Goal: Information Seeking & Learning: Compare options

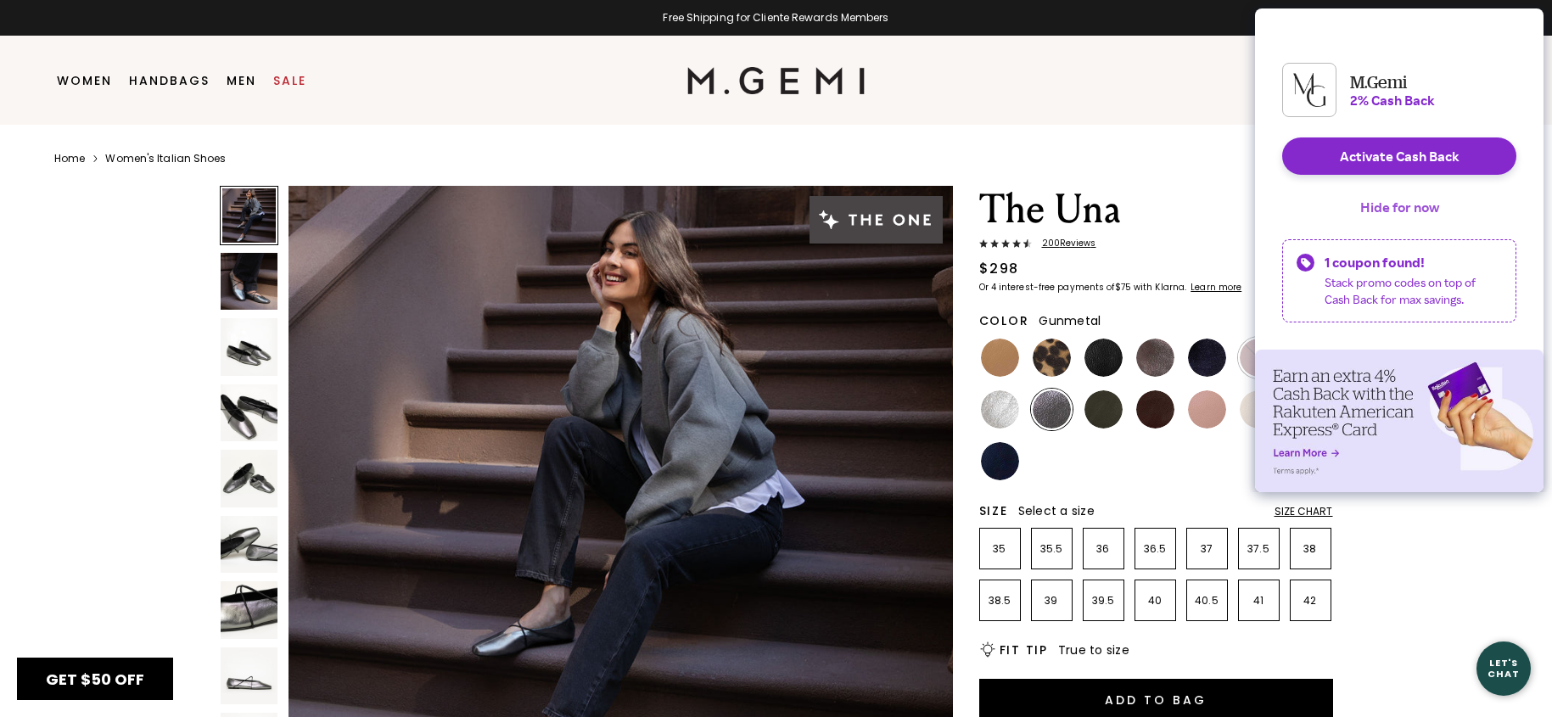
click at [1370, 215] on button "Hide for now" at bounding box center [1399, 206] width 106 height 37
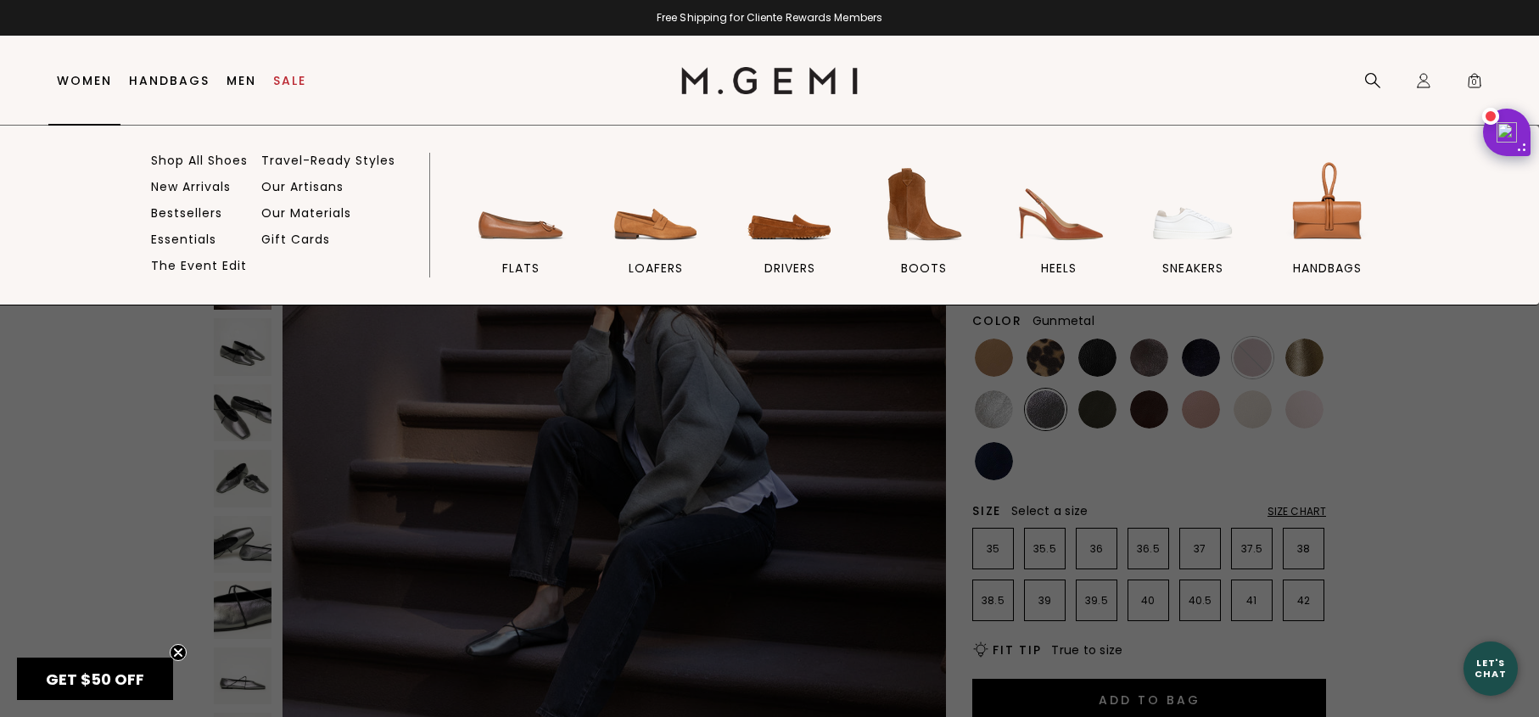
click at [86, 87] on link "Women" at bounding box center [84, 81] width 55 height 14
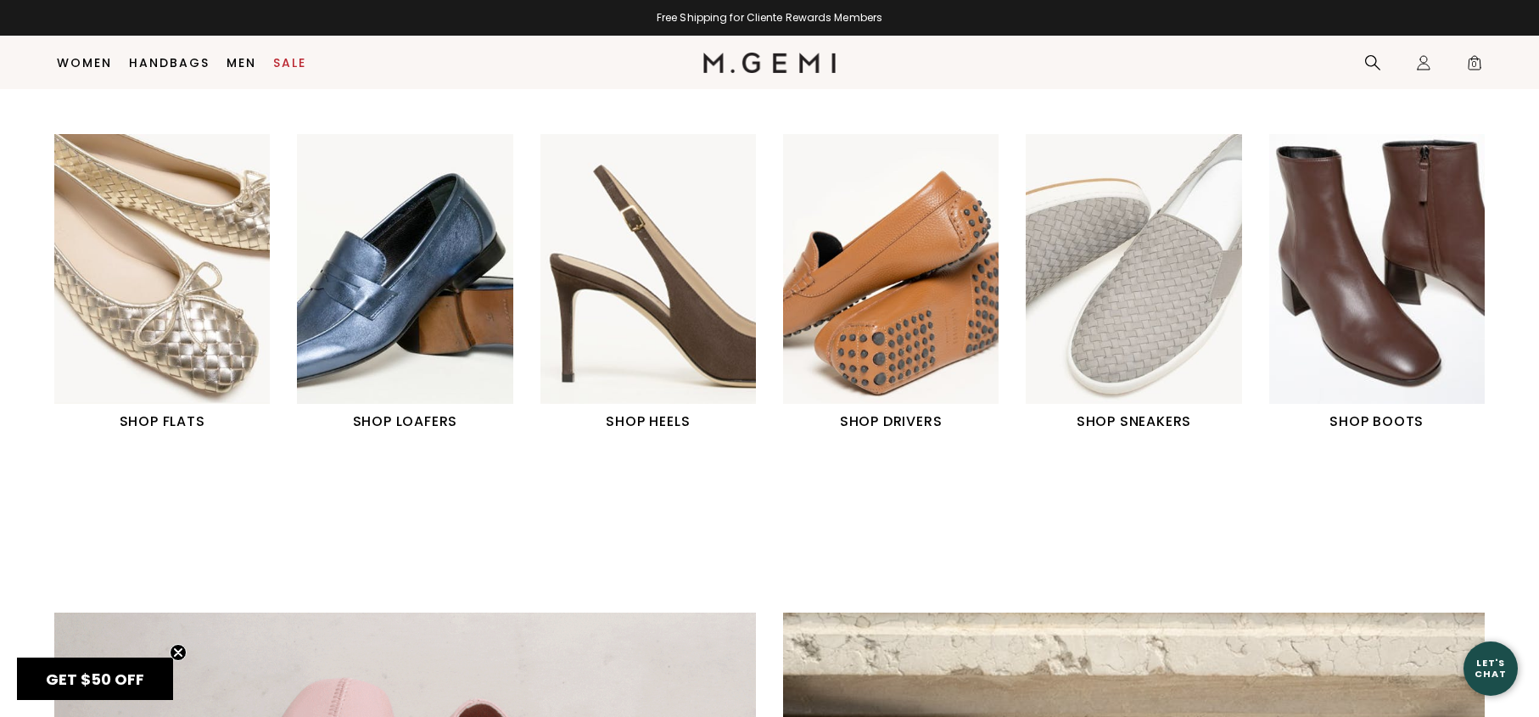
scroll to position [786, 0]
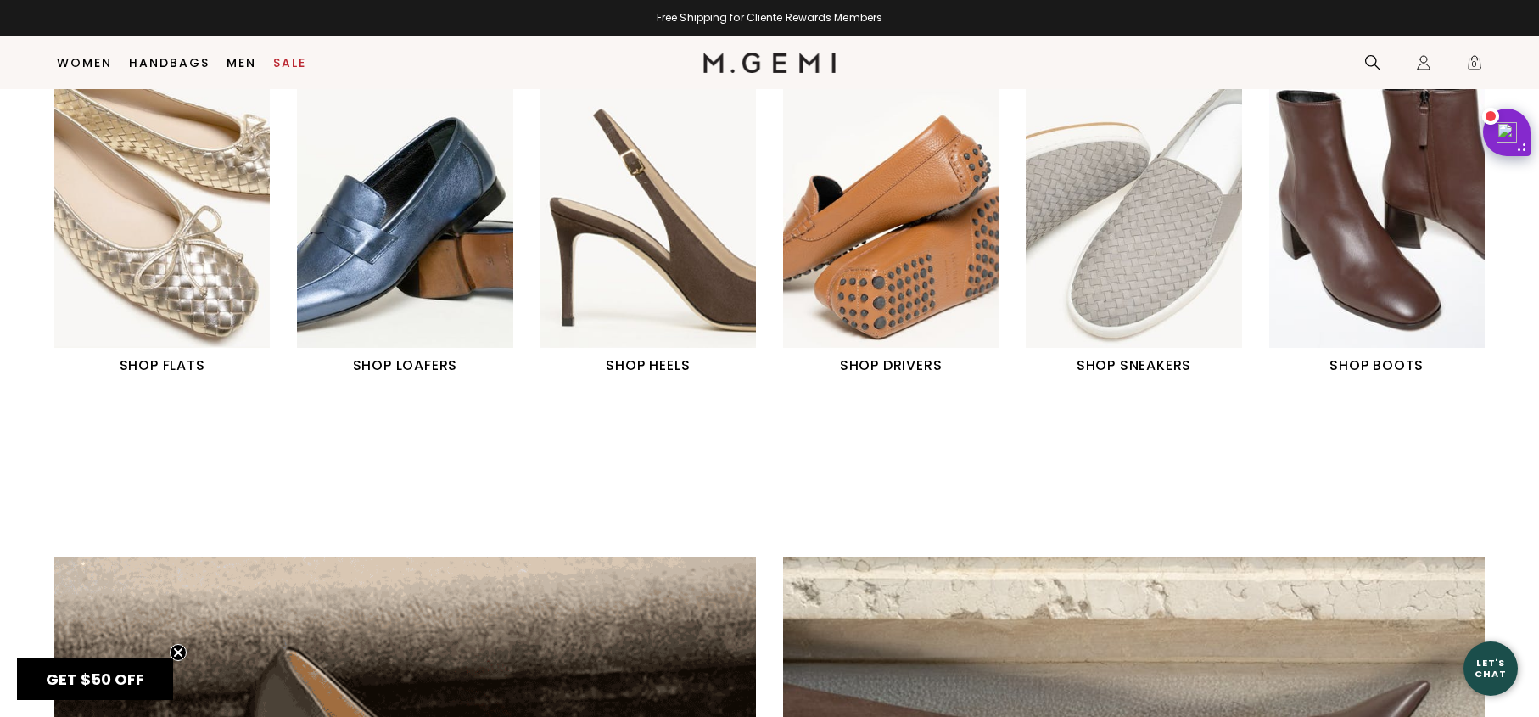
click at [441, 262] on img "2 / 6" at bounding box center [405, 213] width 216 height 270
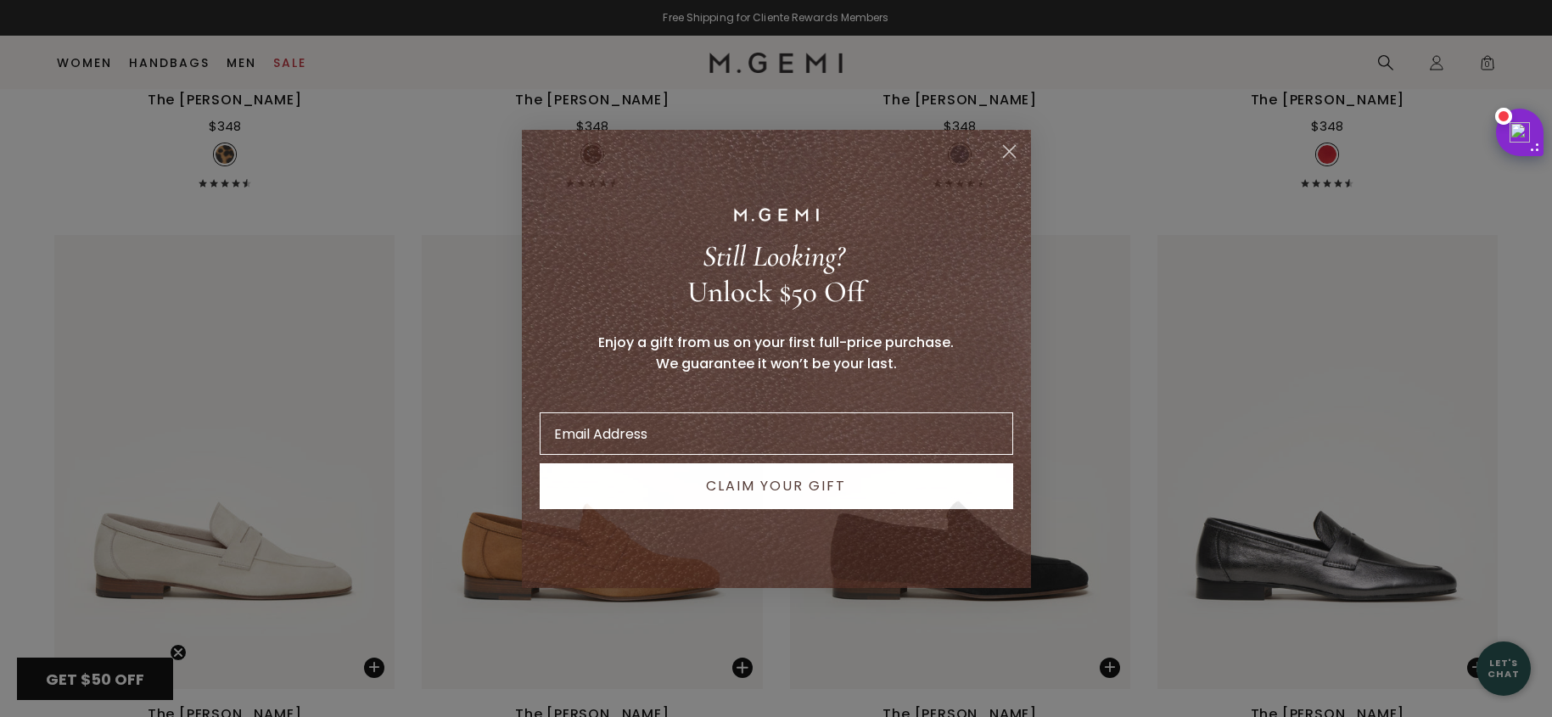
scroll to position [2038, 0]
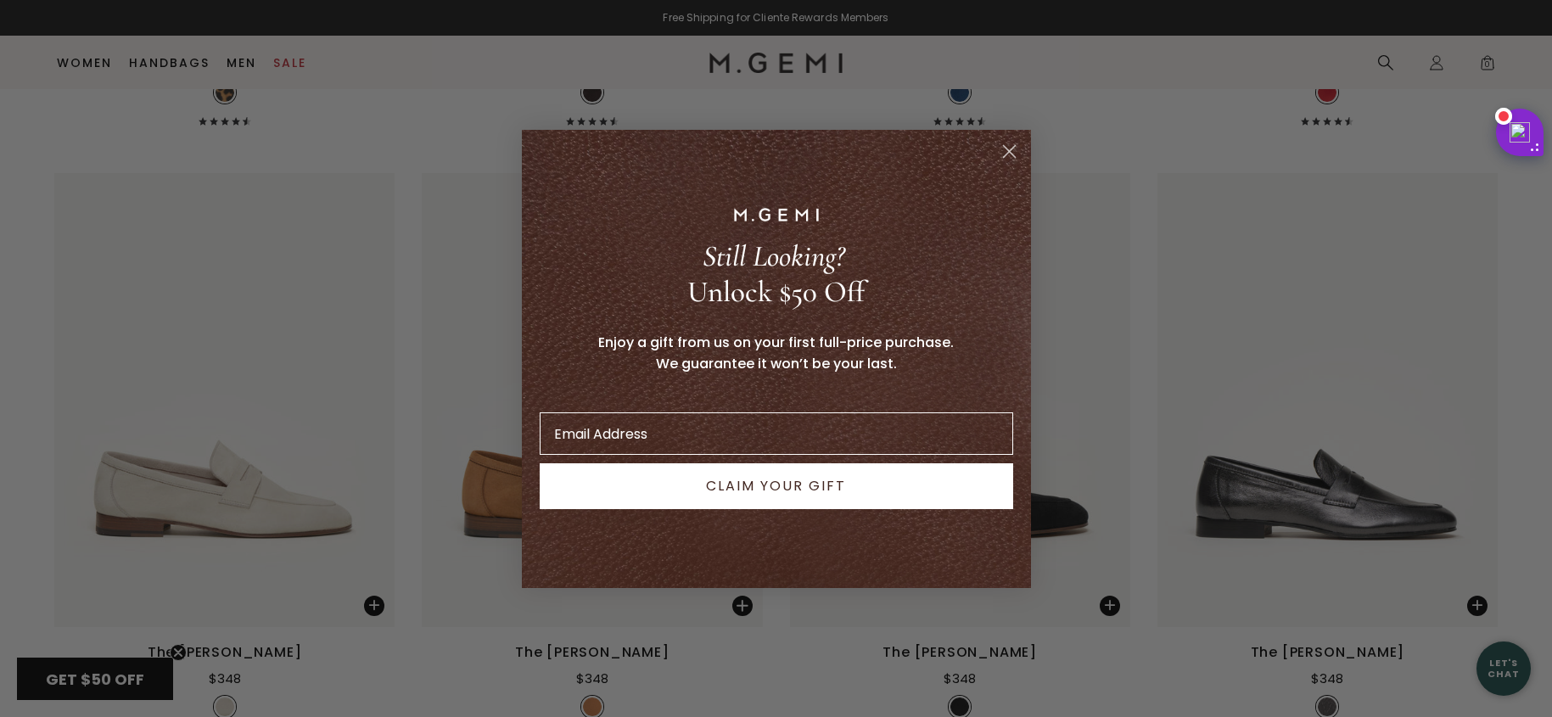
click at [1005, 153] on icon "Close dialog" at bounding box center [1009, 151] width 12 height 12
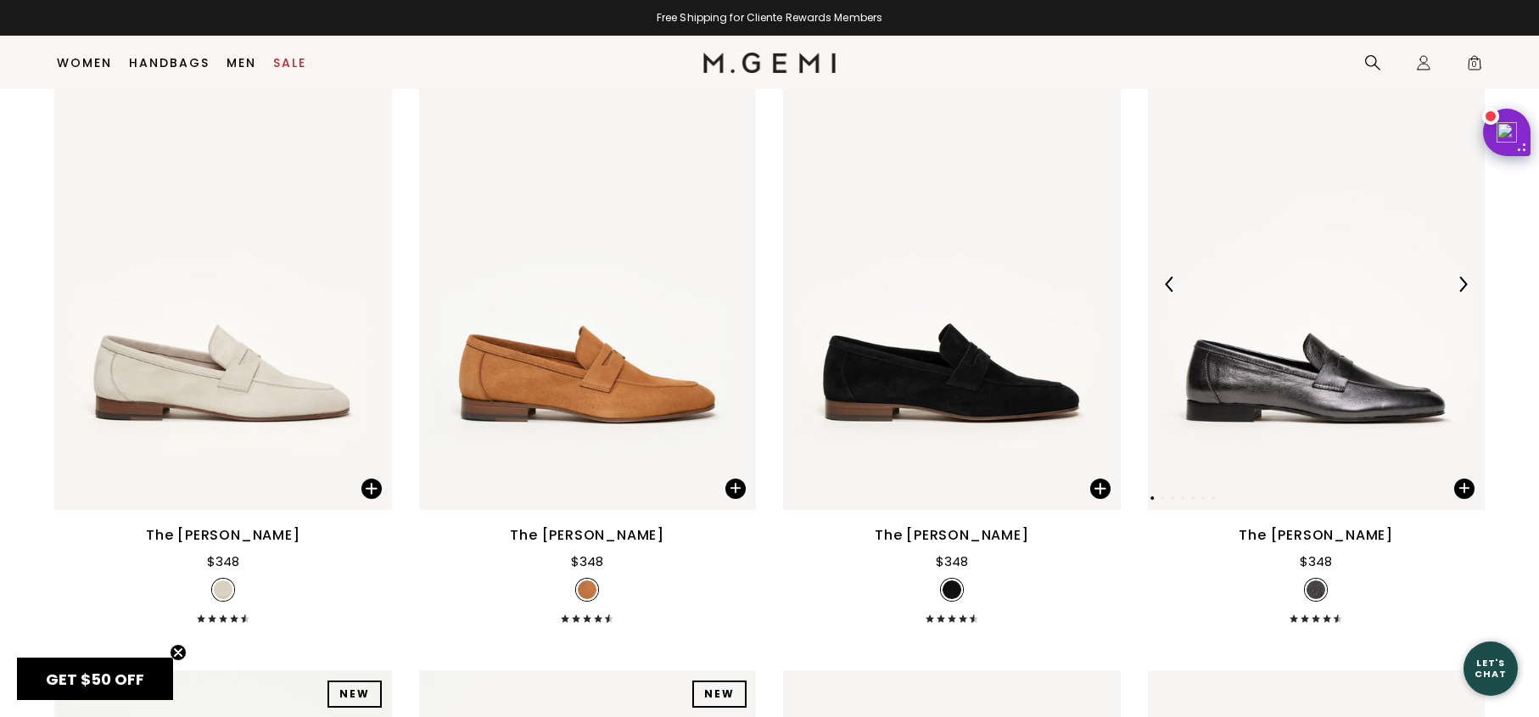
scroll to position [2152, 0]
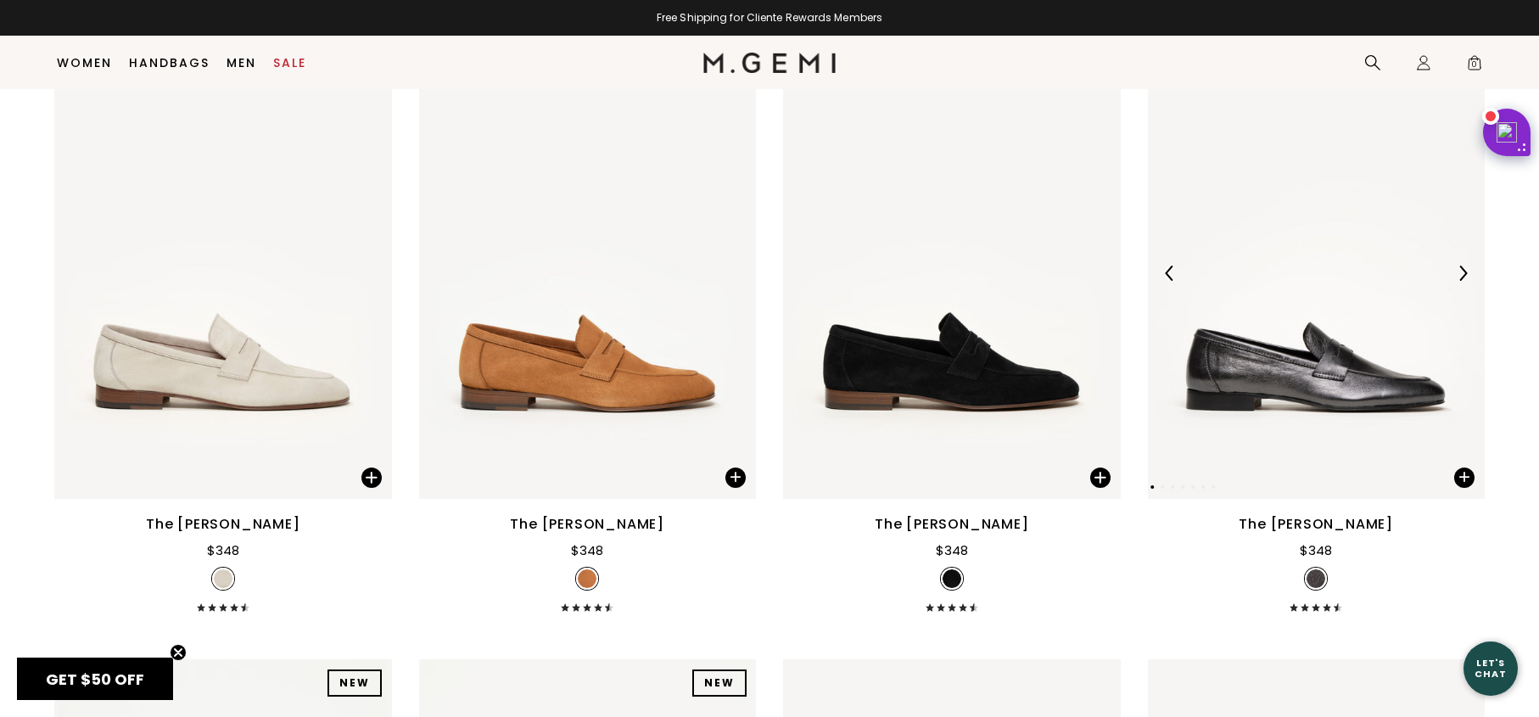
click at [1320, 367] on img at bounding box center [1317, 273] width 338 height 451
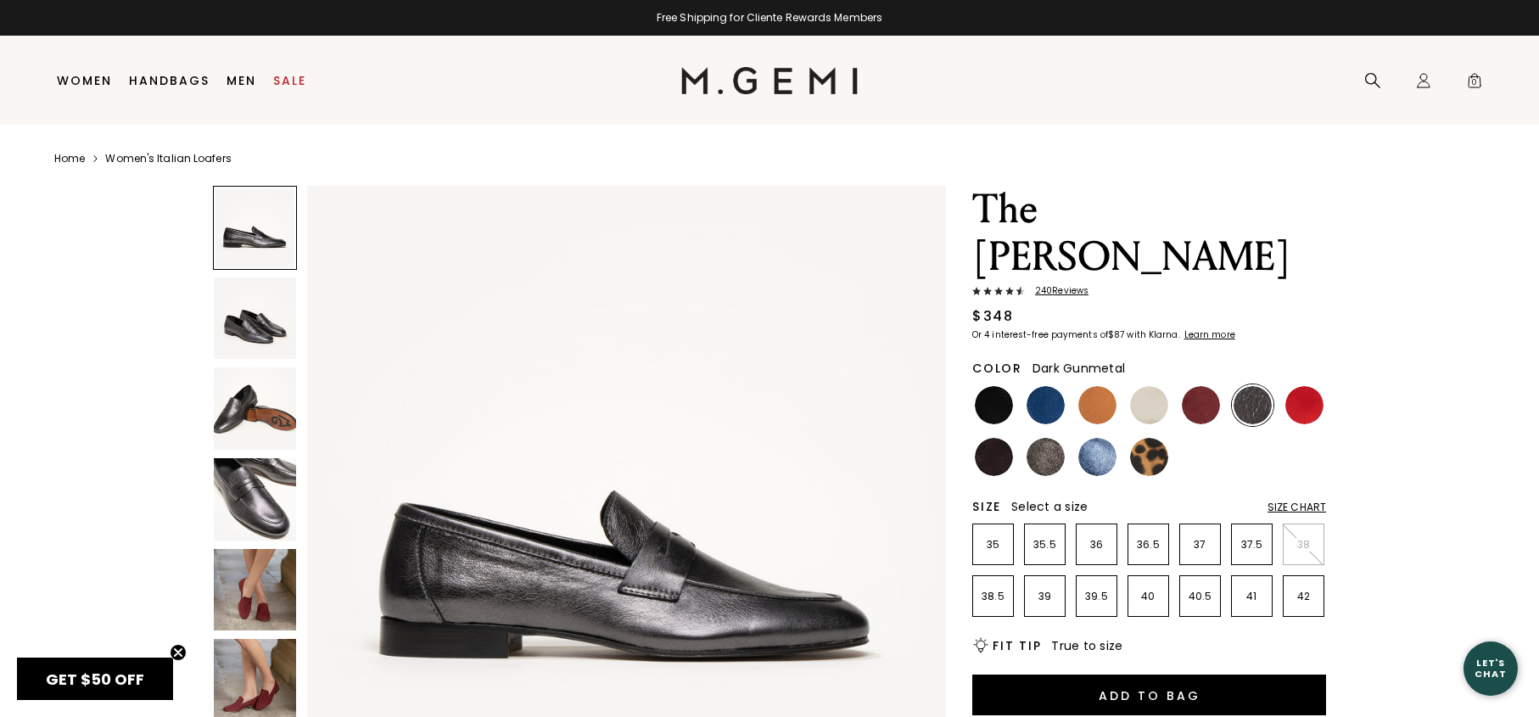
click at [266, 496] on img at bounding box center [255, 499] width 82 height 82
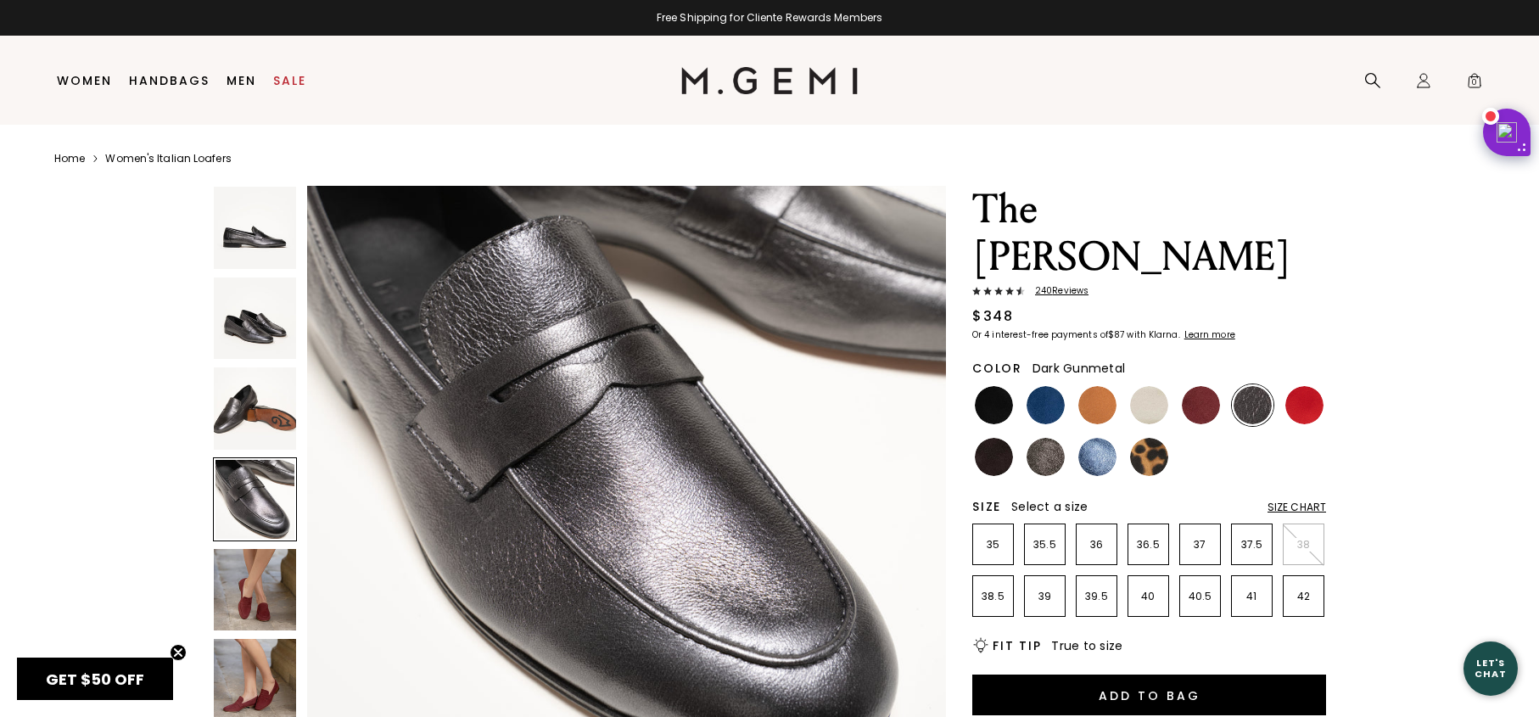
scroll to position [1996, 0]
click at [272, 584] on img at bounding box center [255, 590] width 82 height 82
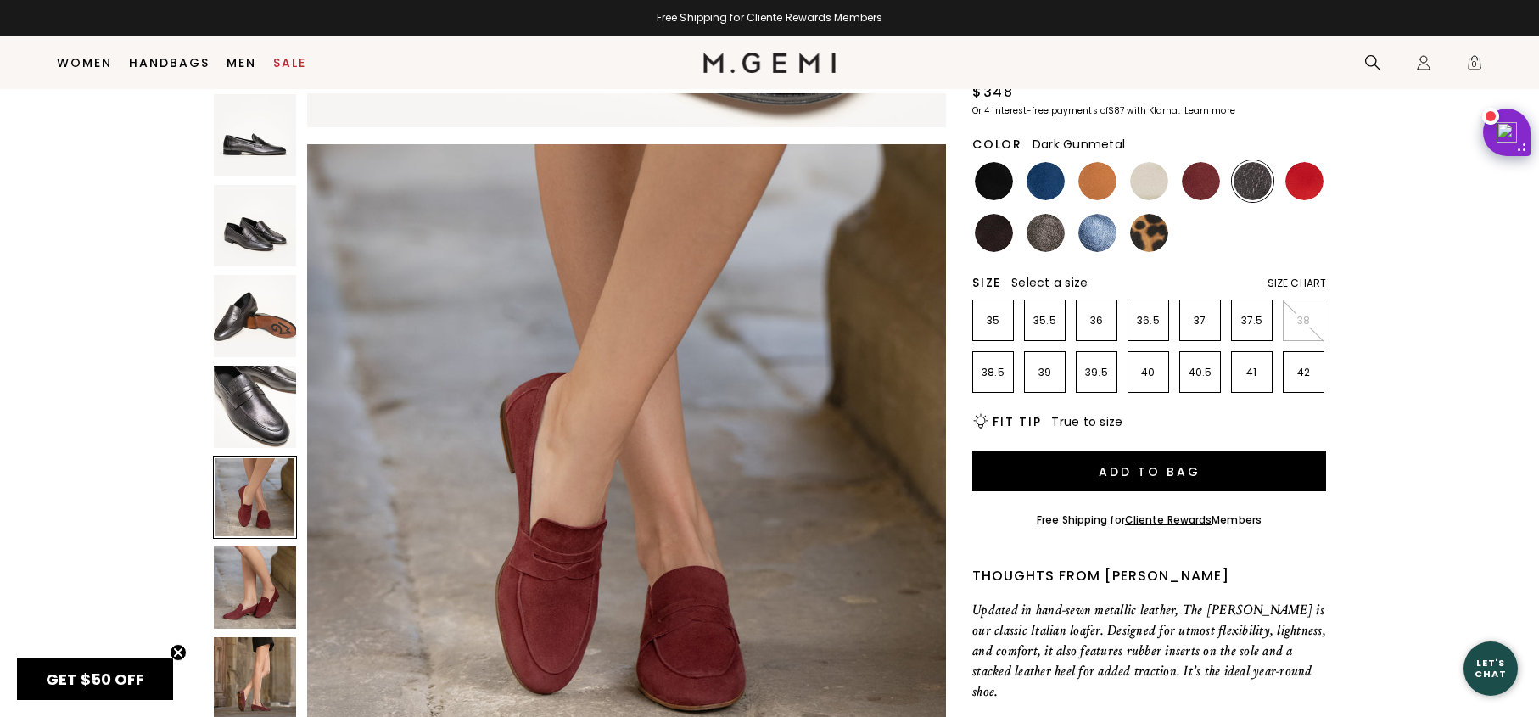
scroll to position [206, 0]
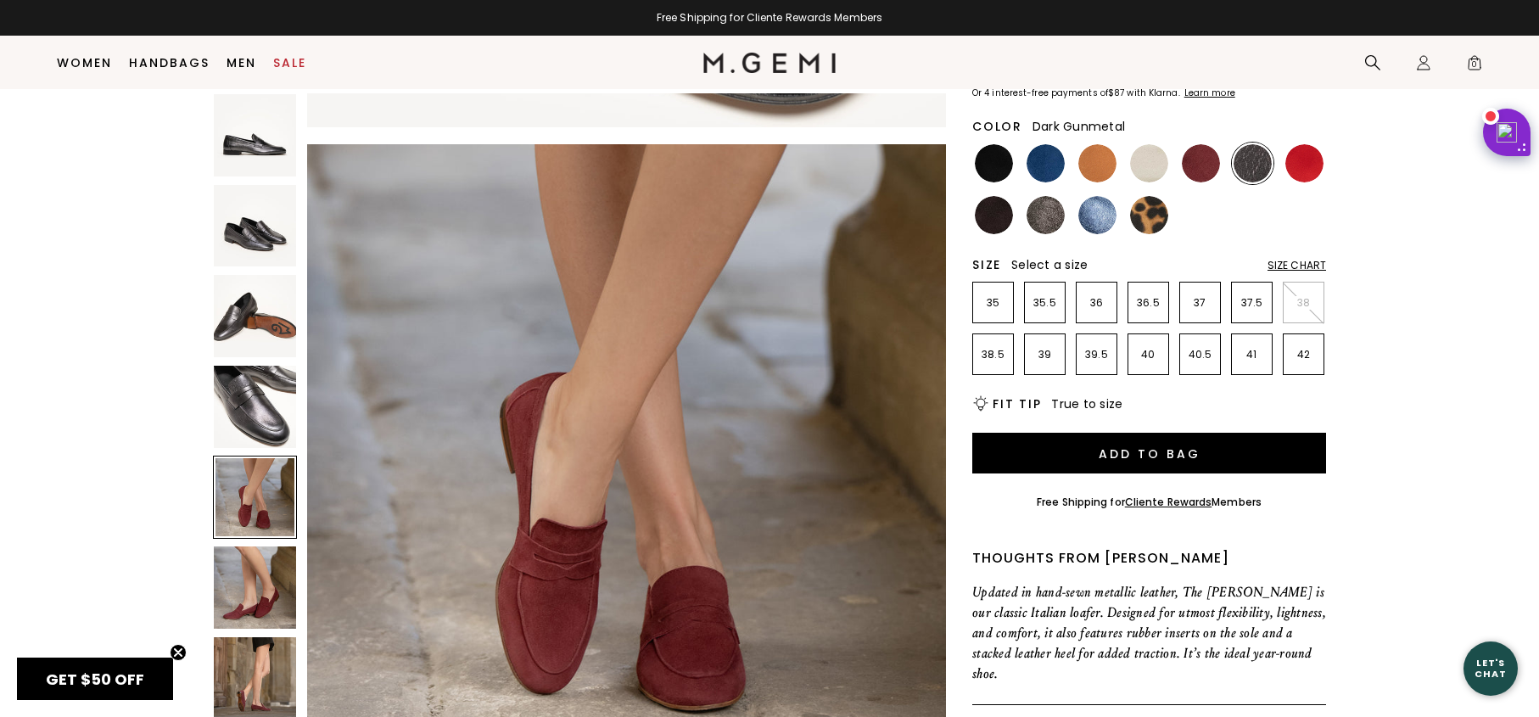
click at [265, 686] on img at bounding box center [255, 678] width 82 height 82
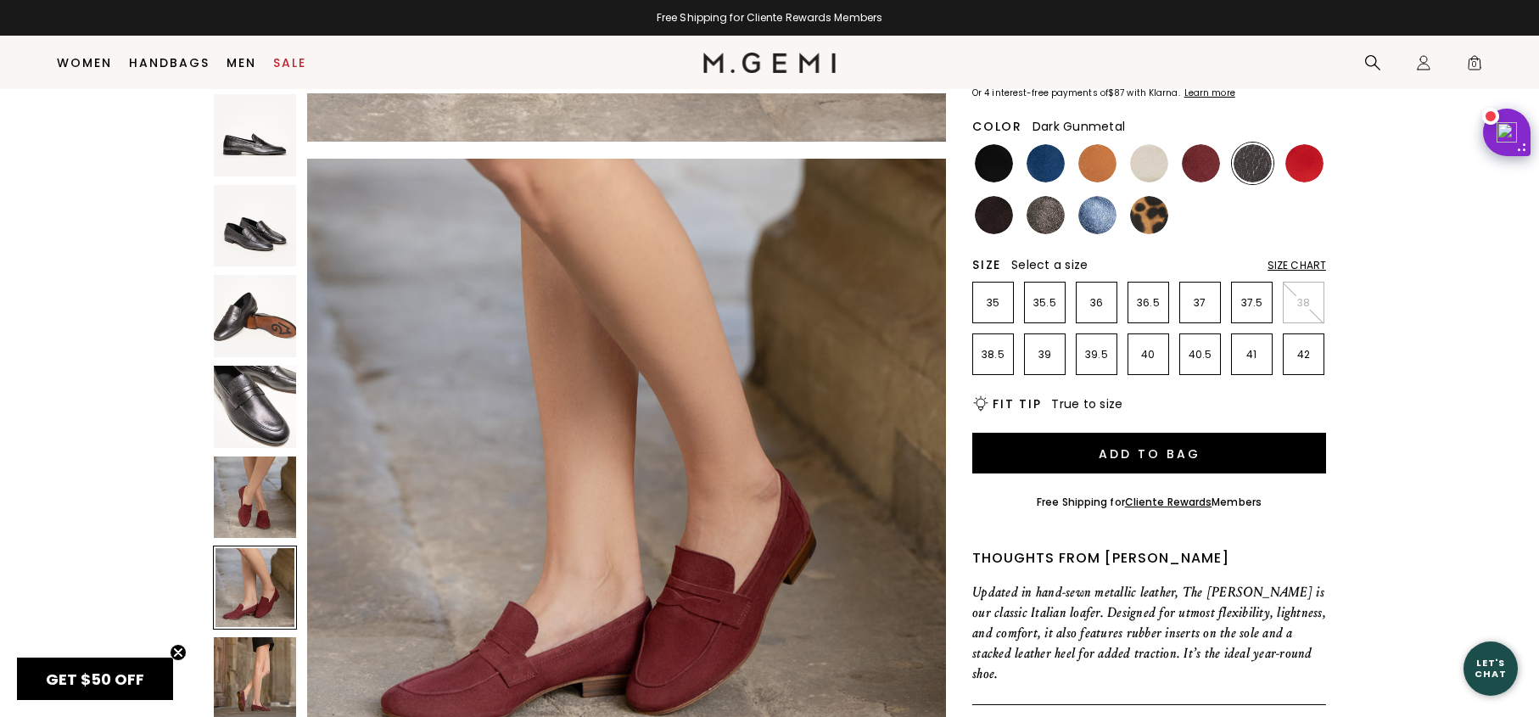
scroll to position [3210, 0]
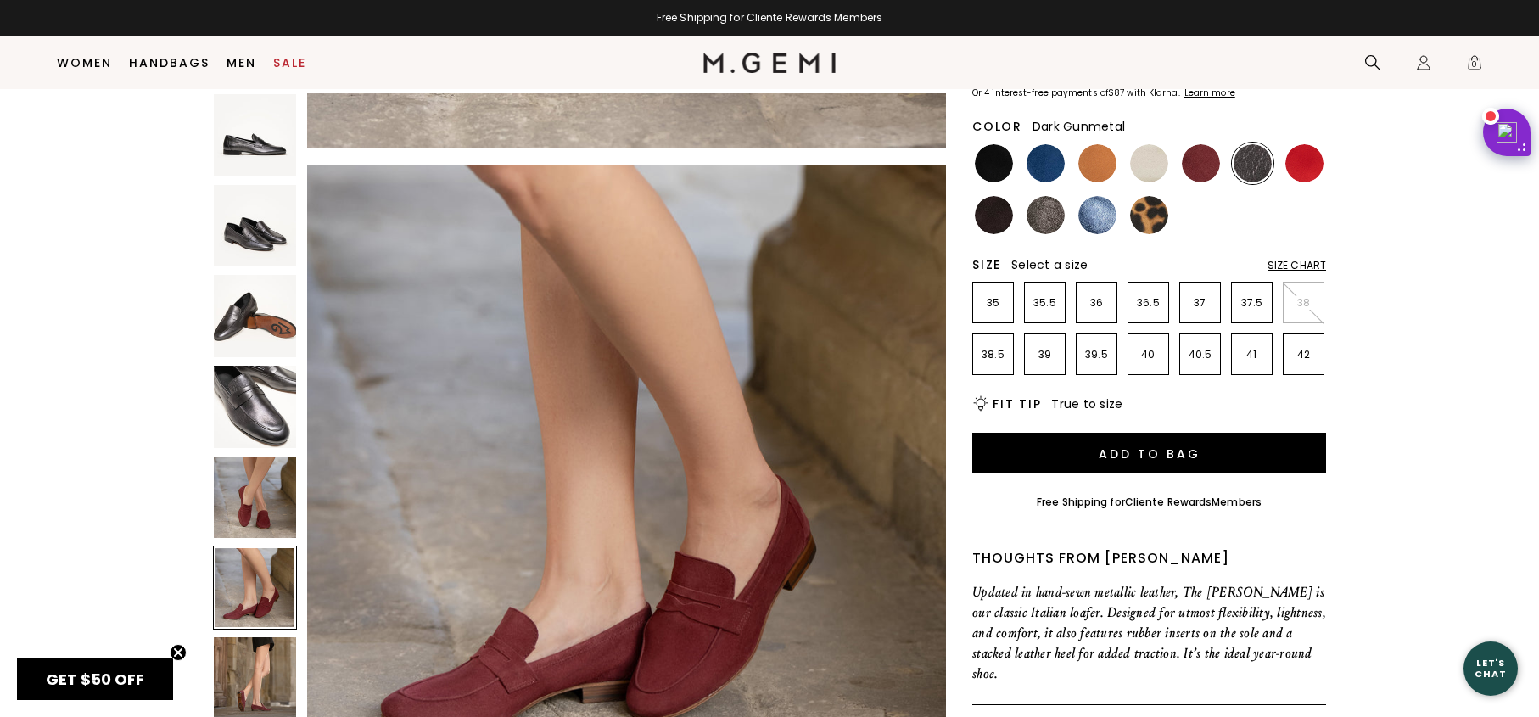
click at [1302, 259] on div "Size Chart" at bounding box center [1297, 266] width 59 height 14
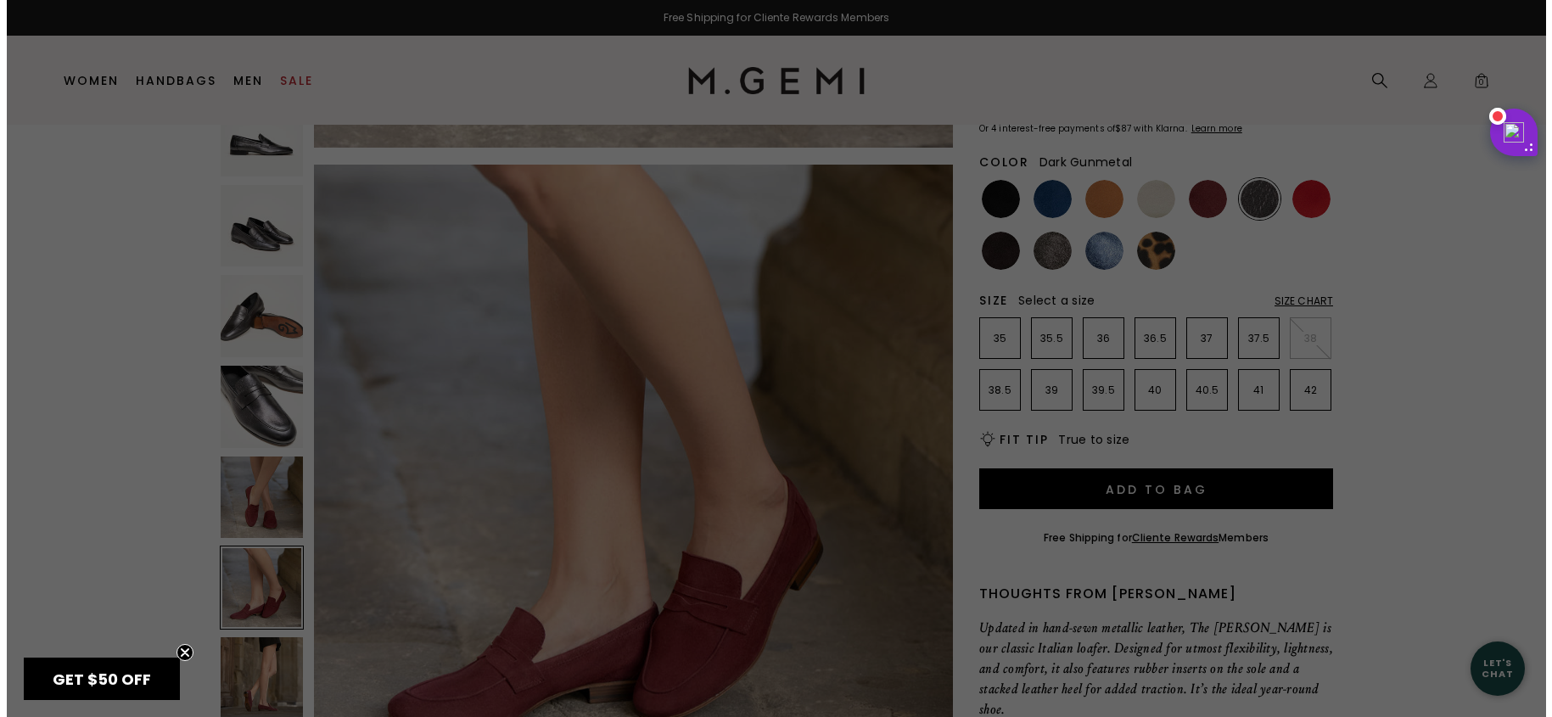
scroll to position [0, 0]
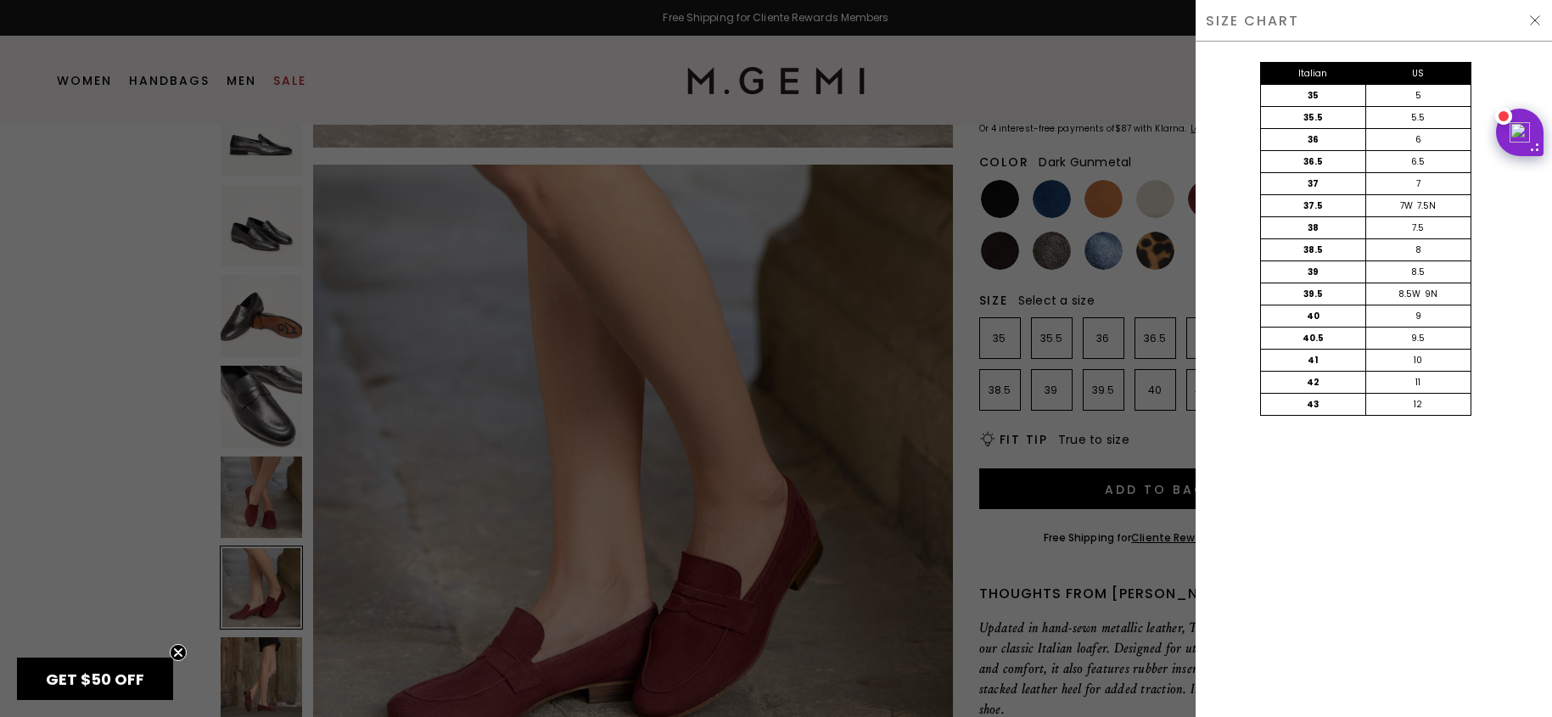
click at [1154, 377] on div at bounding box center [776, 358] width 1552 height 717
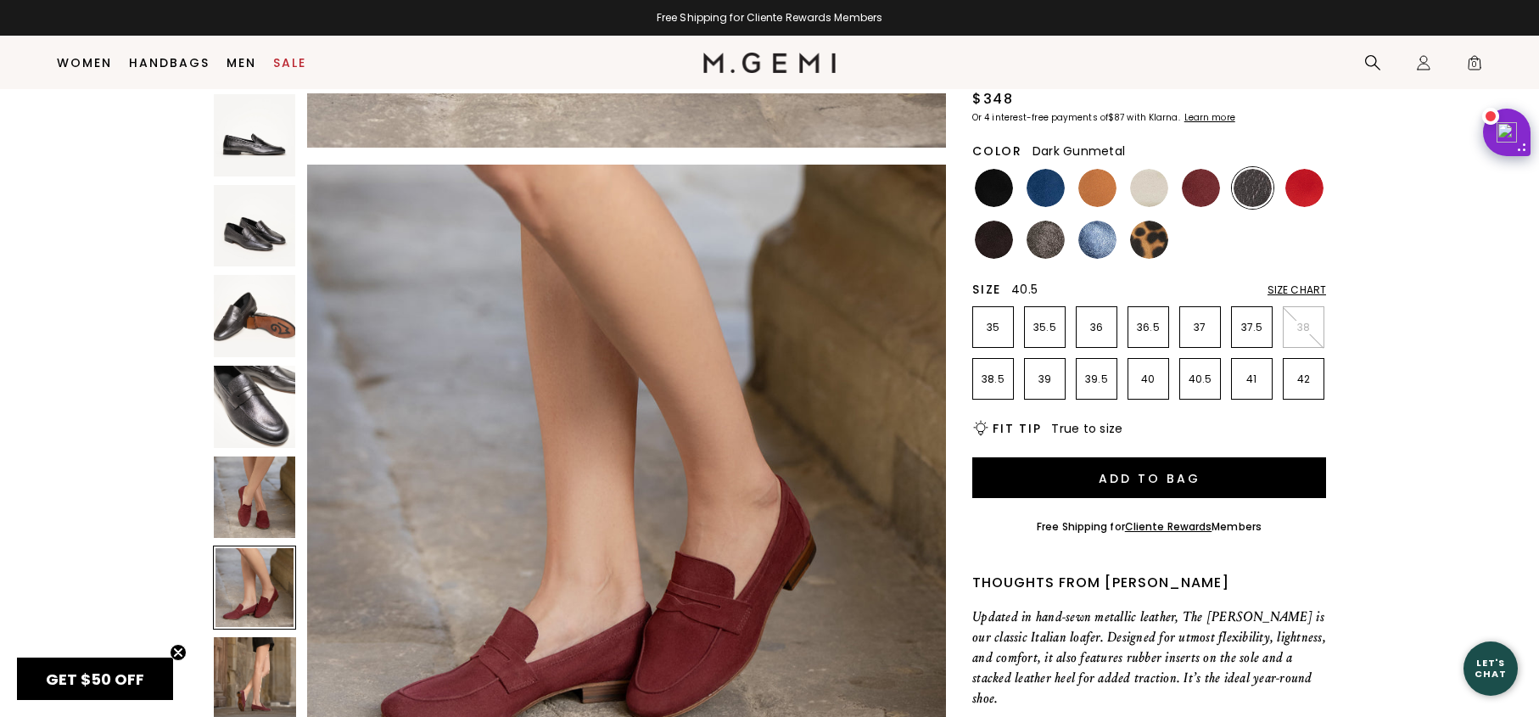
scroll to position [171, 0]
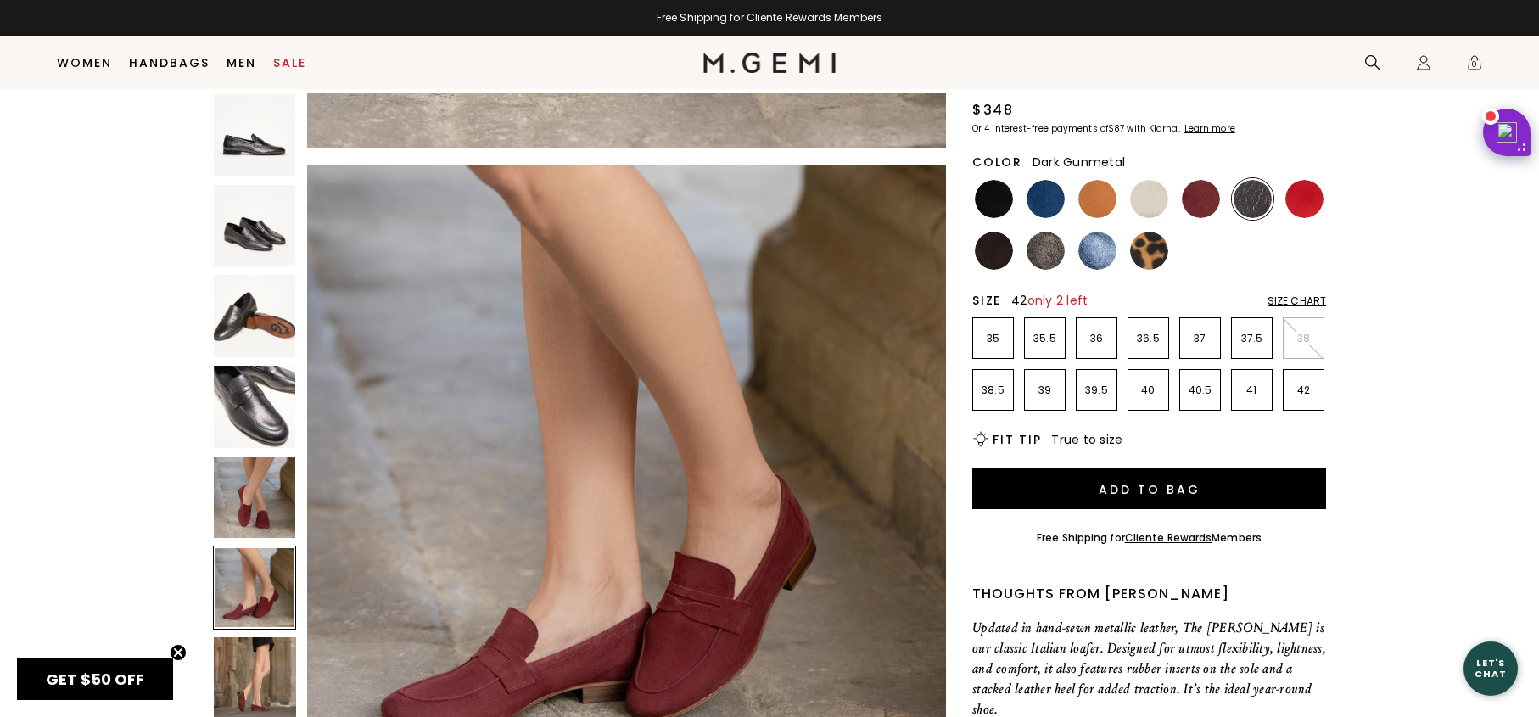
click at [1308, 383] on p "42" at bounding box center [1304, 390] width 40 height 14
click at [1254, 180] on img at bounding box center [1253, 199] width 38 height 38
click at [1256, 180] on img at bounding box center [1253, 199] width 38 height 38
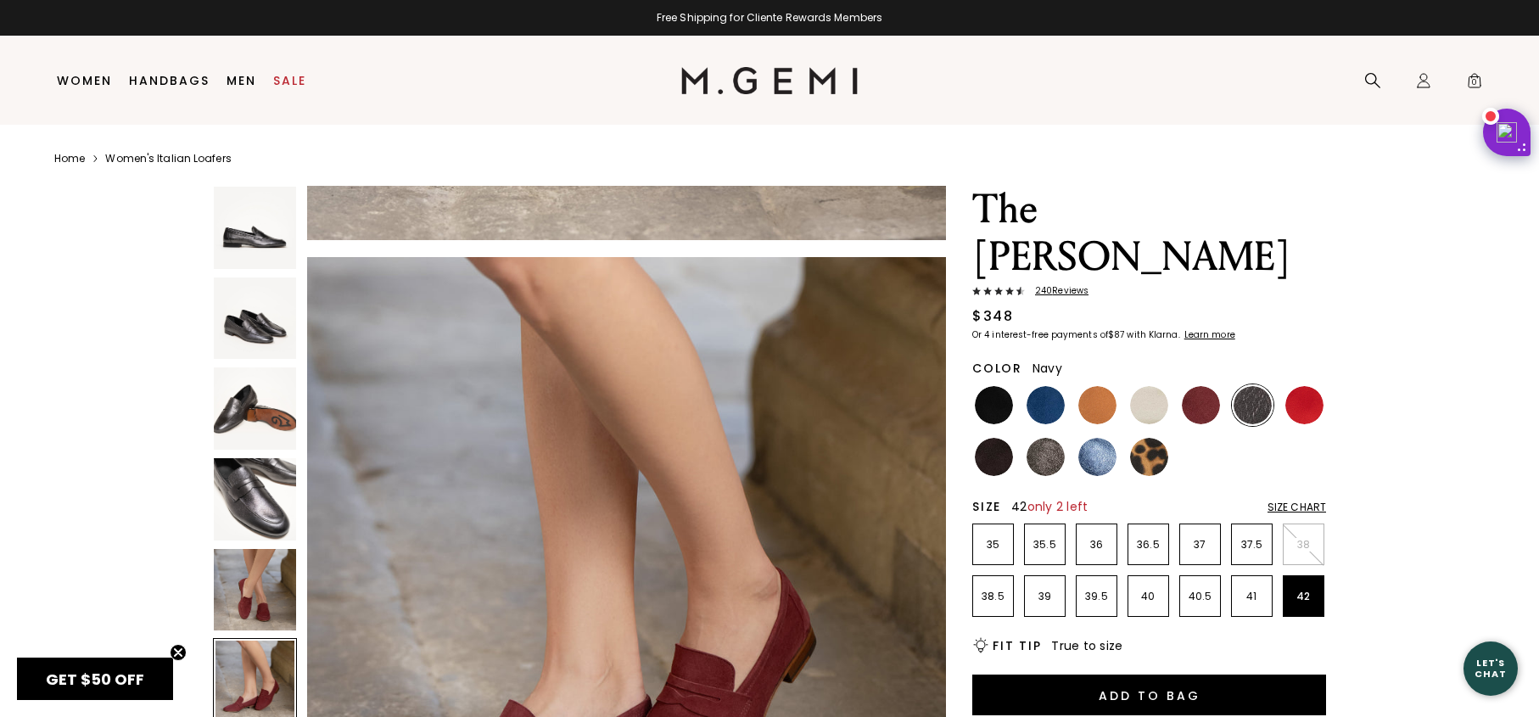
click at [1050, 386] on img at bounding box center [1046, 405] width 38 height 38
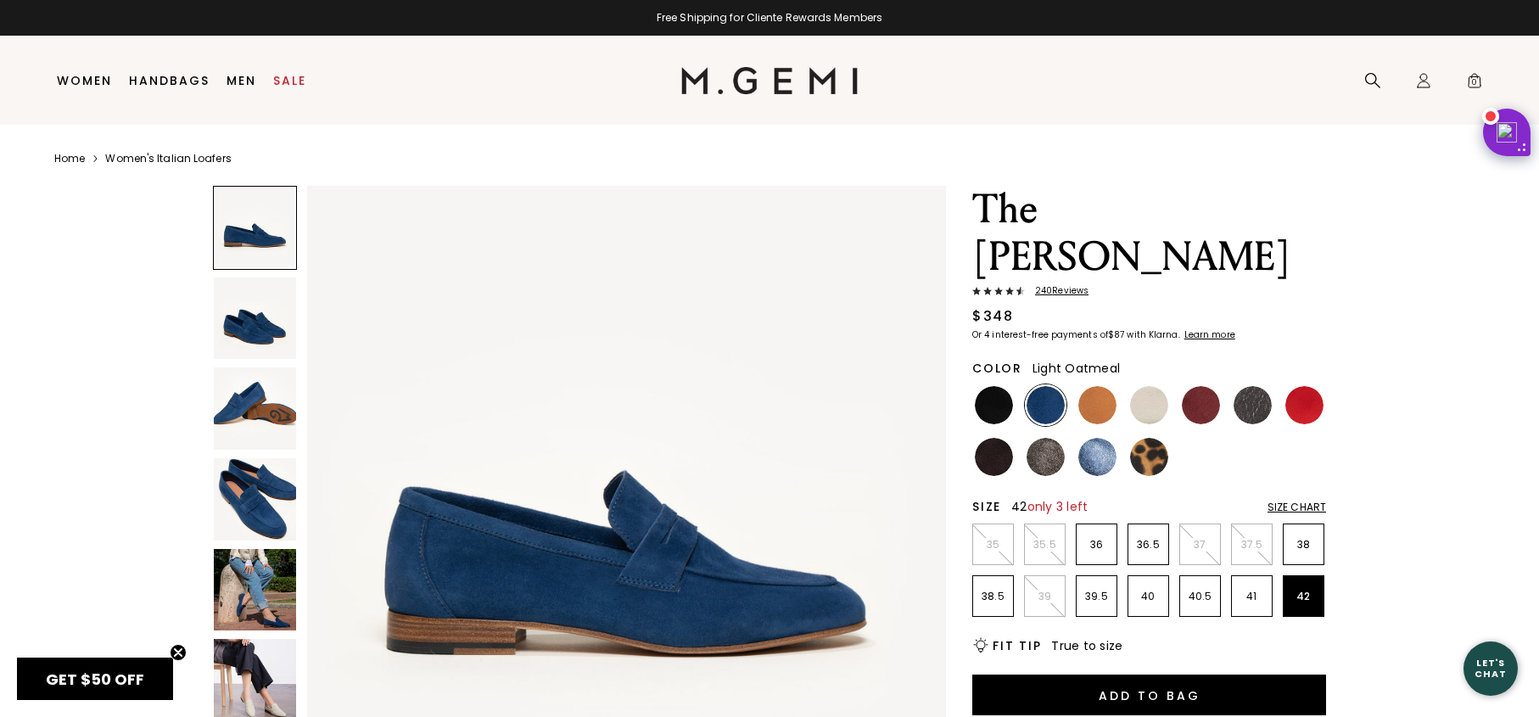
click at [1158, 386] on img at bounding box center [1149, 405] width 38 height 38
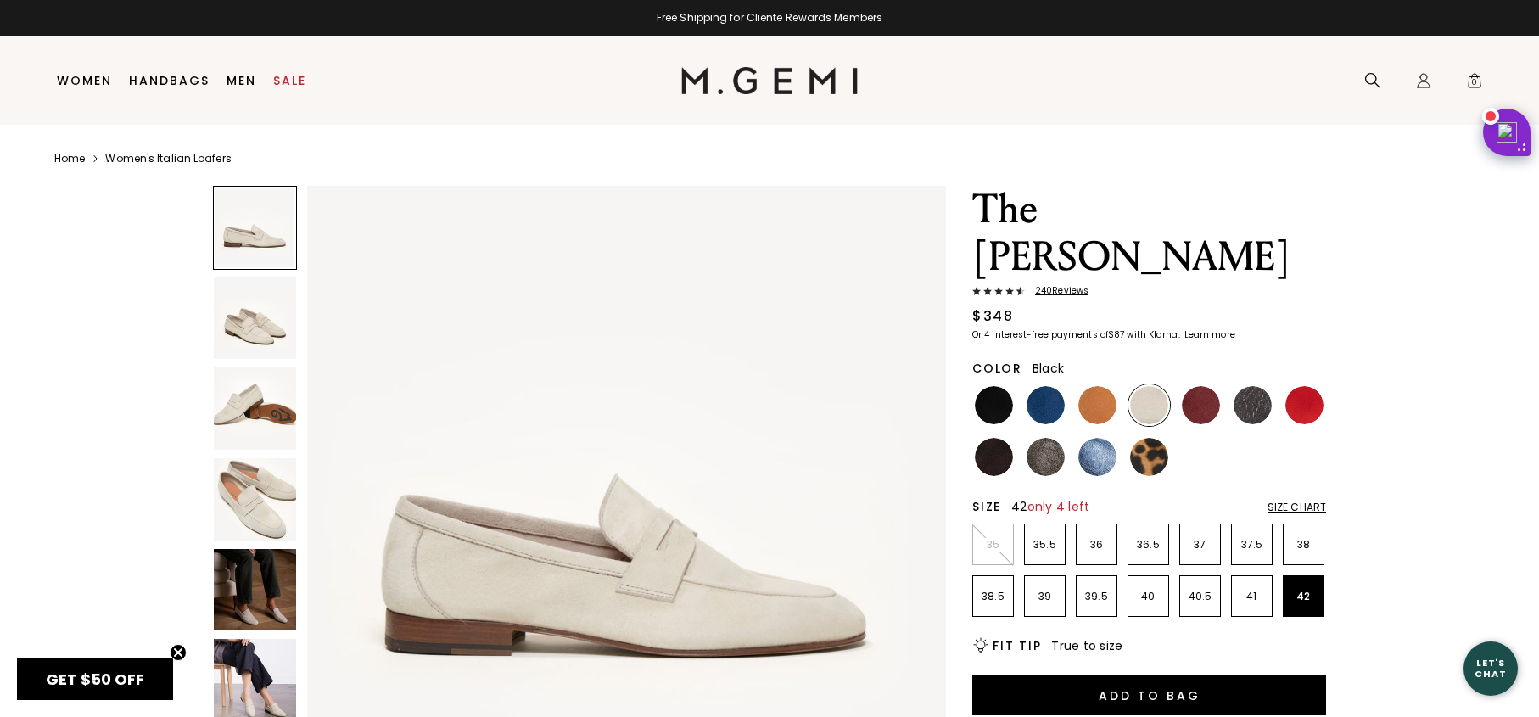
click at [1008, 386] on img at bounding box center [994, 405] width 38 height 38
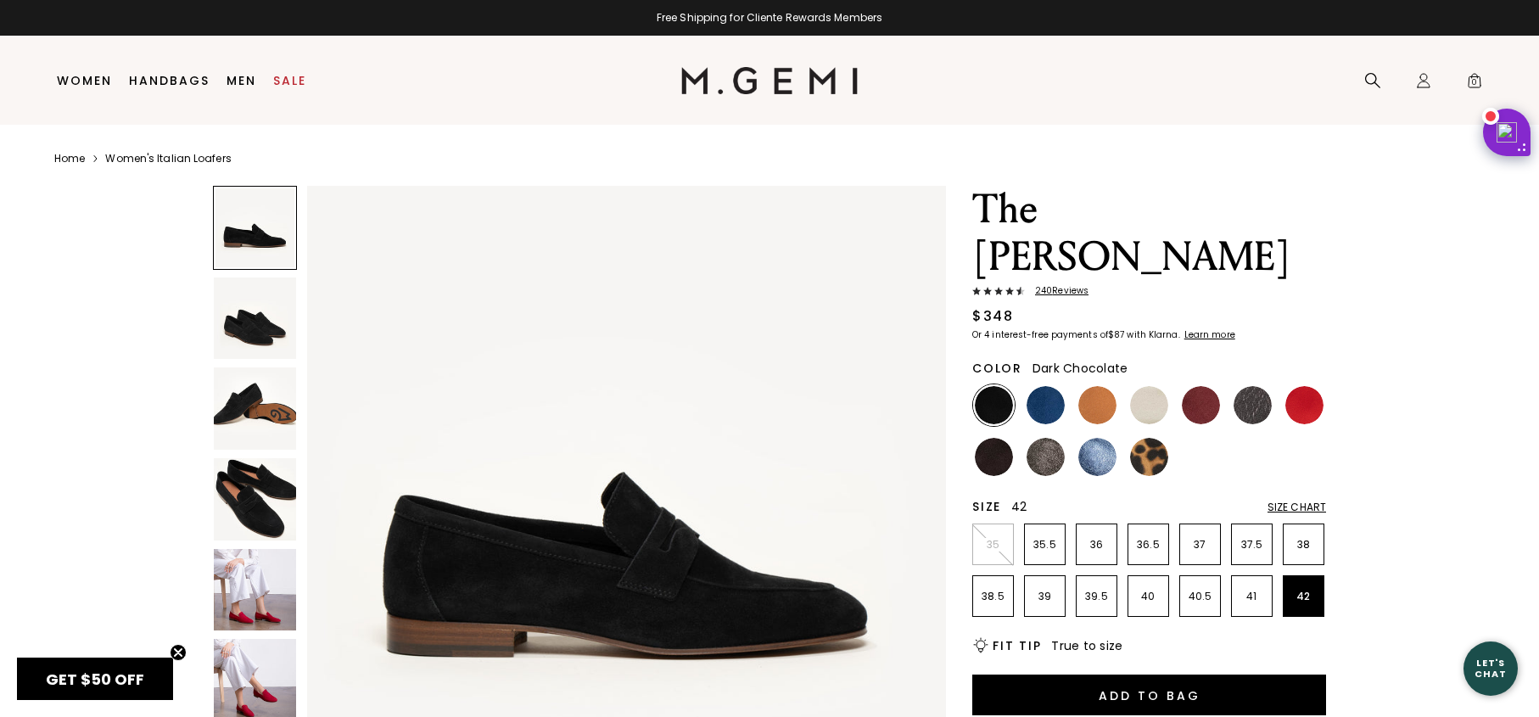
click at [989, 438] on img at bounding box center [994, 457] width 38 height 38
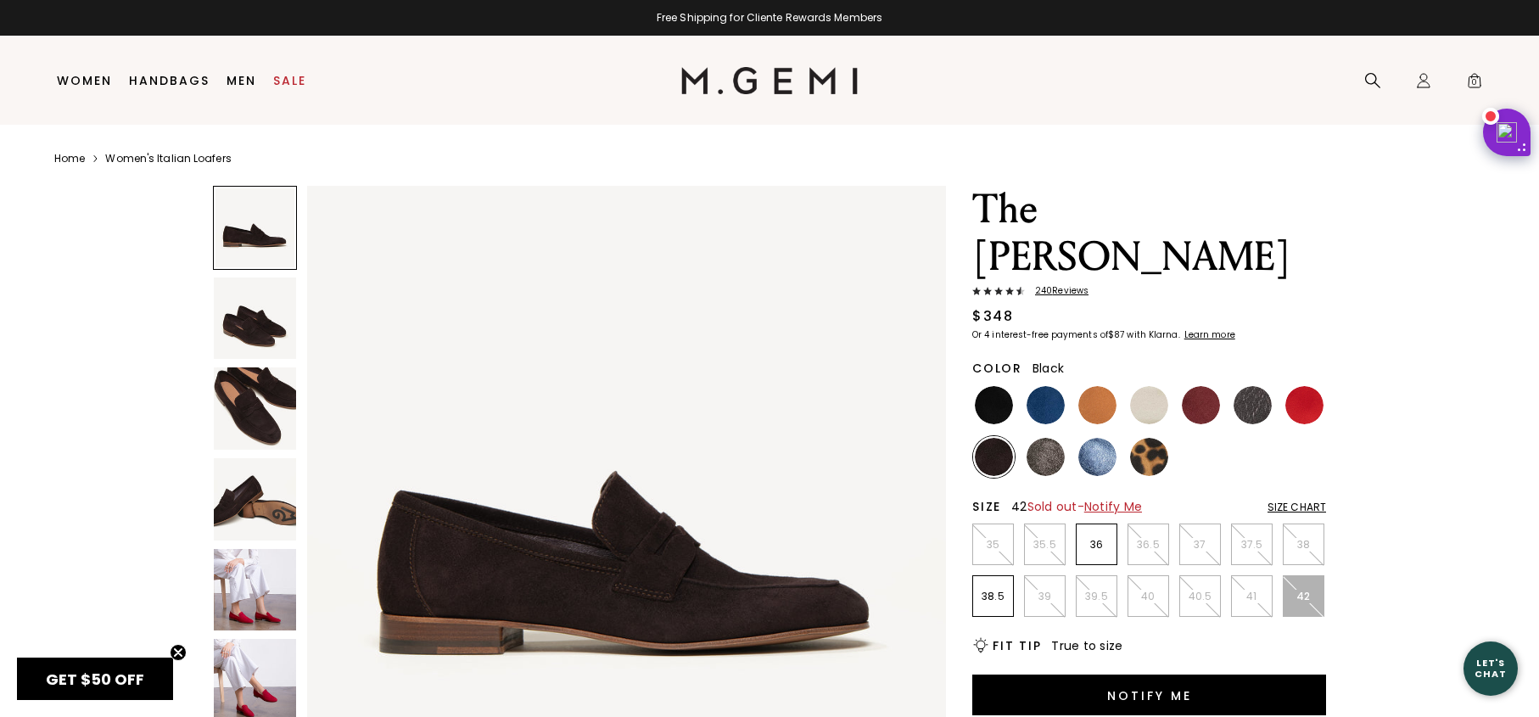
click at [990, 386] on img at bounding box center [994, 405] width 38 height 38
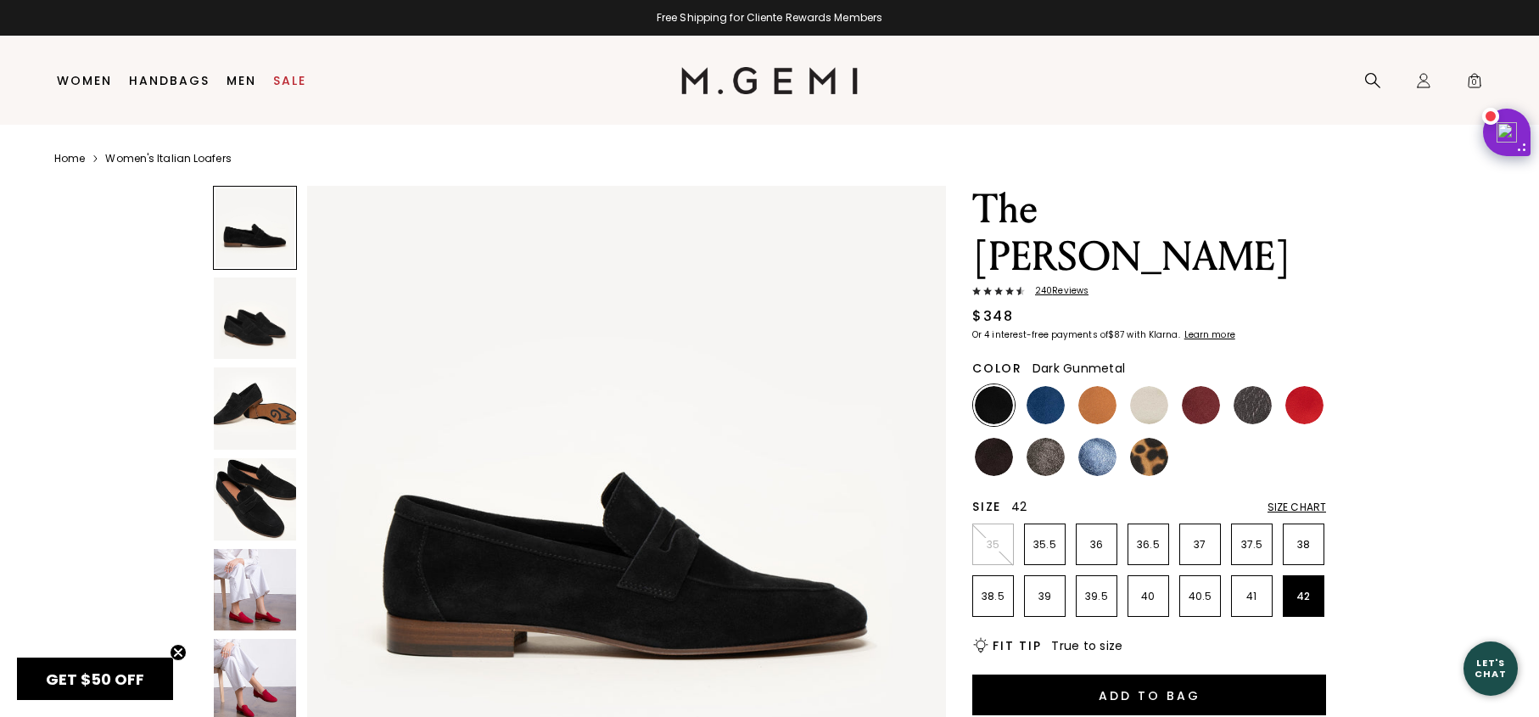
click at [1248, 386] on img at bounding box center [1253, 405] width 38 height 38
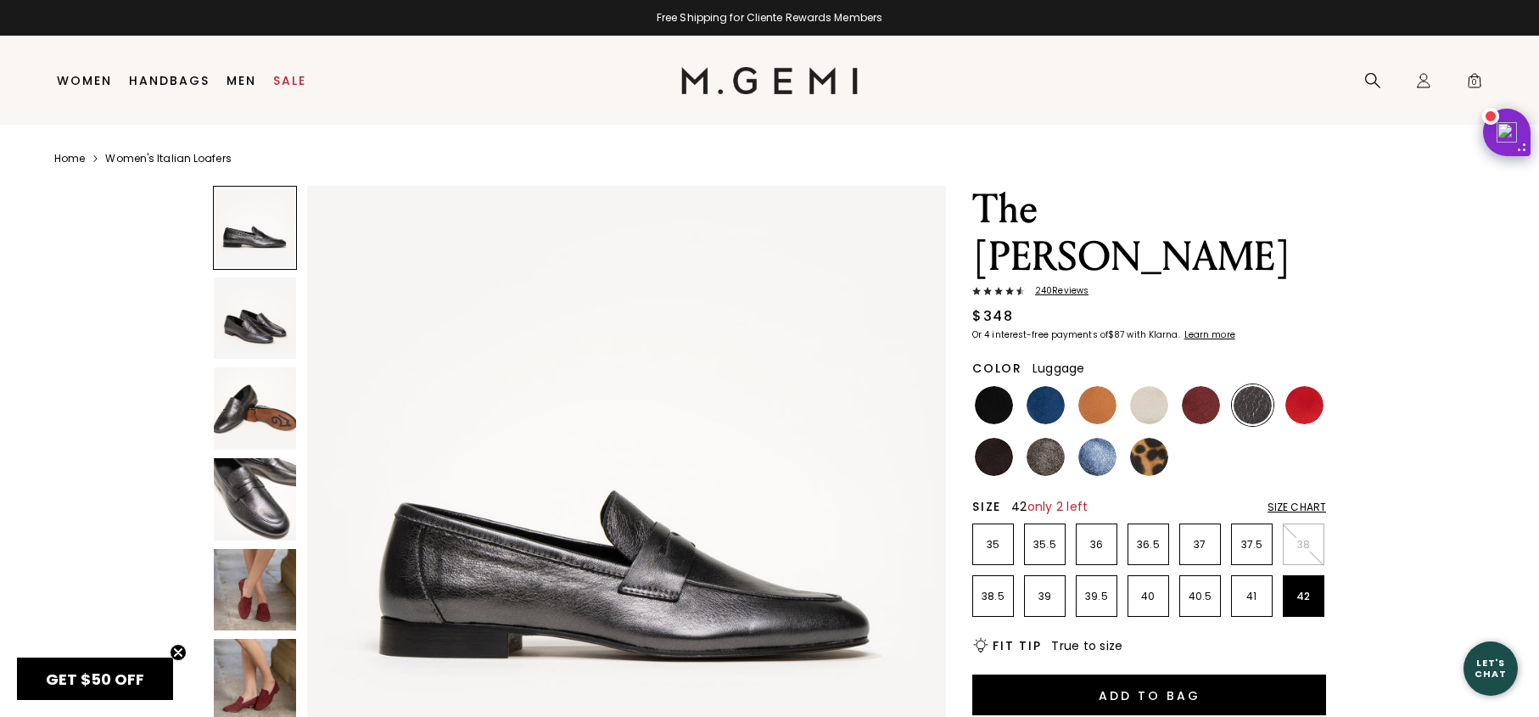
click at [1095, 386] on img at bounding box center [1097, 405] width 38 height 38
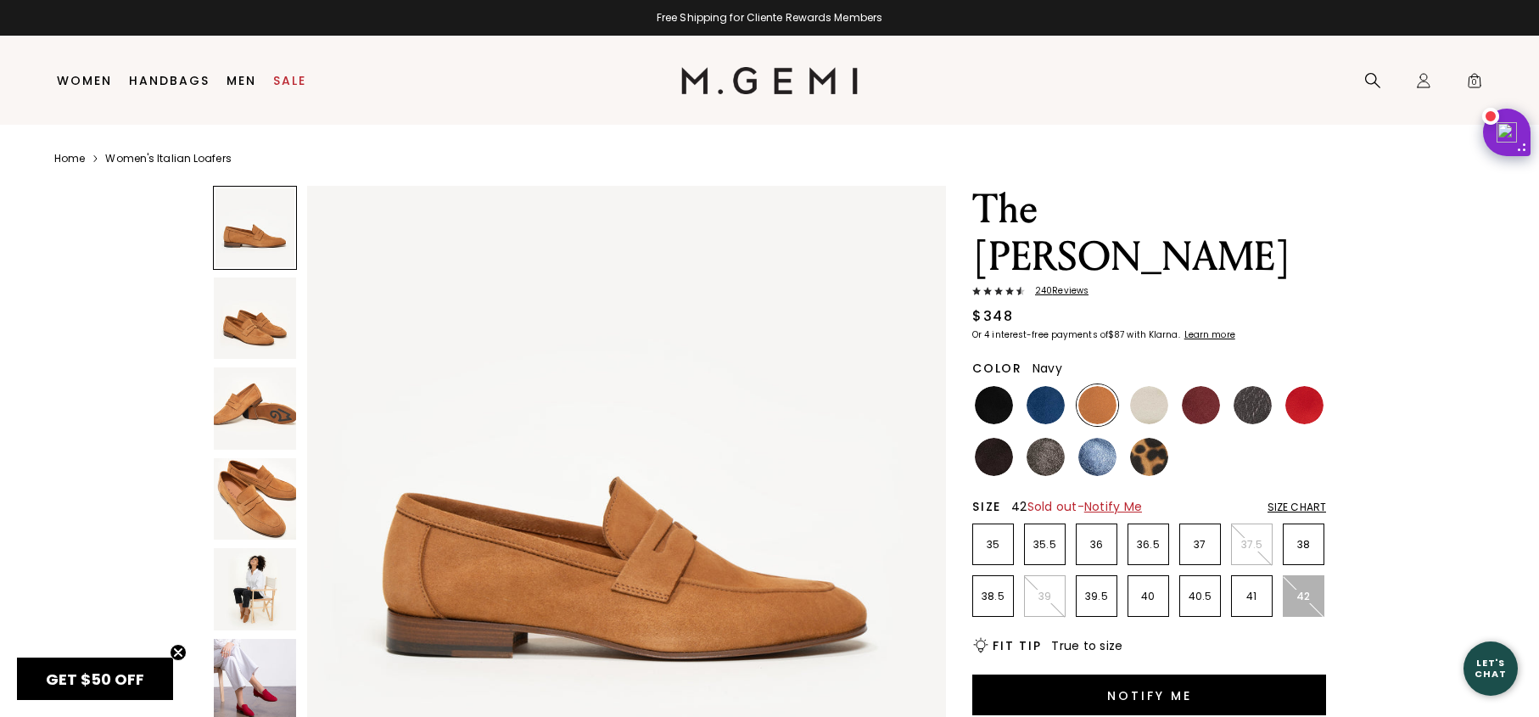
click at [1046, 386] on img at bounding box center [1046, 405] width 38 height 38
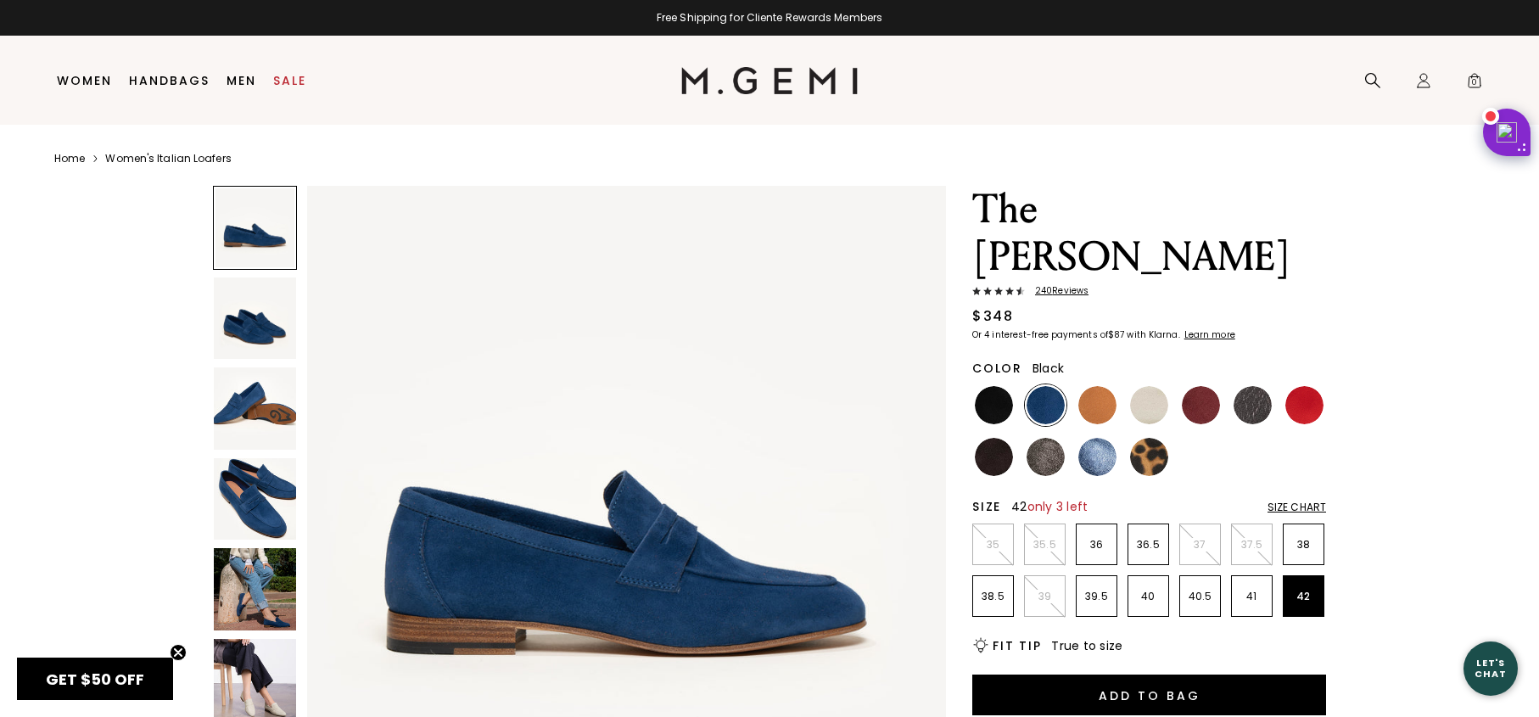
click at [999, 386] on img at bounding box center [994, 405] width 38 height 38
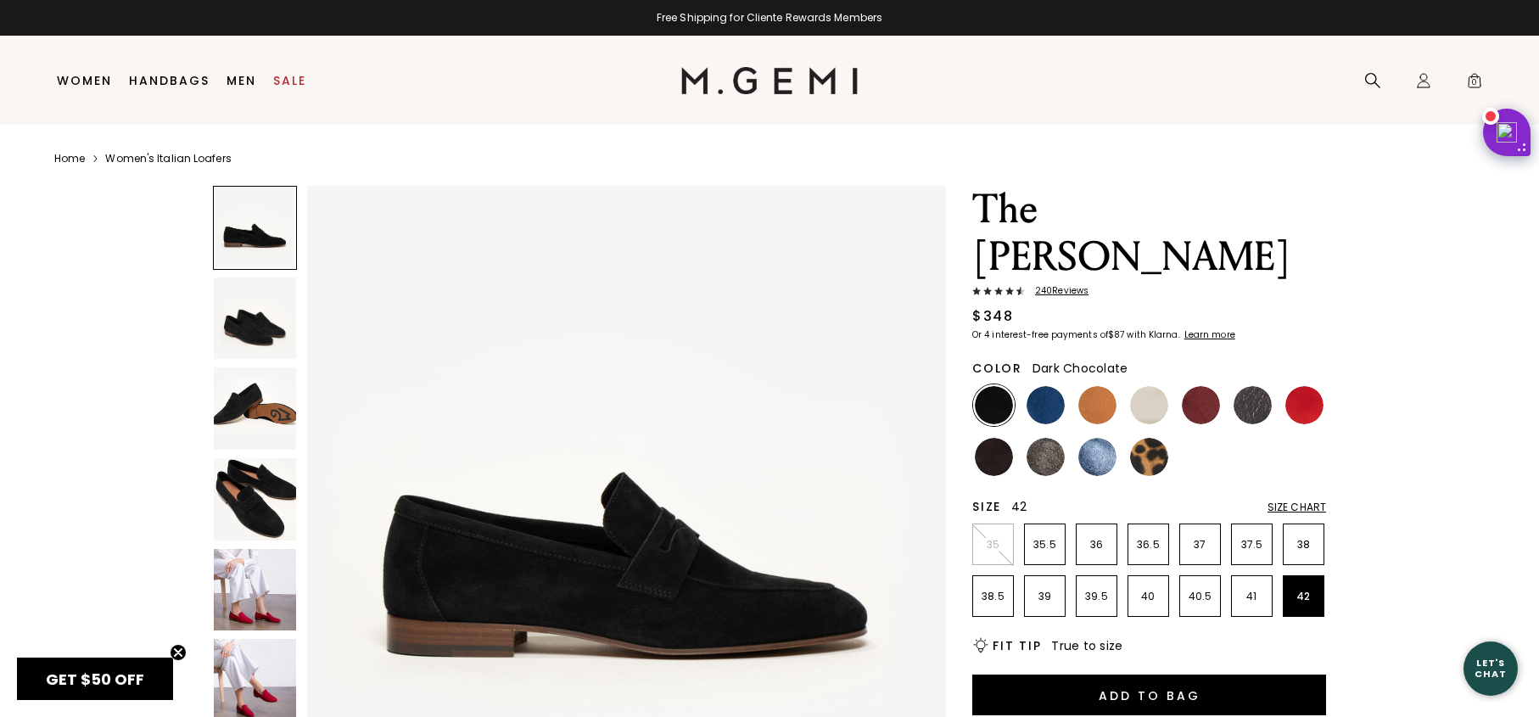
click at [987, 438] on img at bounding box center [994, 457] width 38 height 38
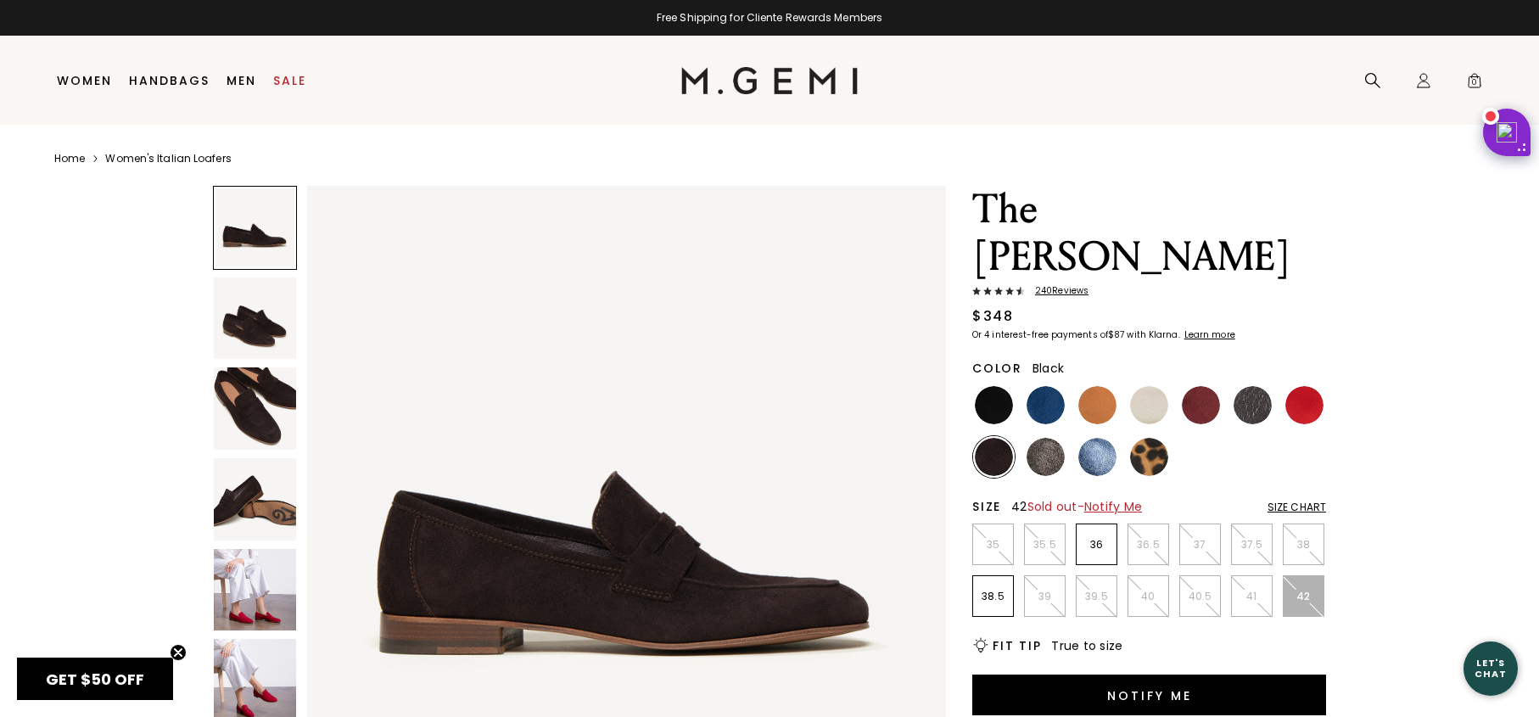
click at [996, 386] on img at bounding box center [994, 405] width 38 height 38
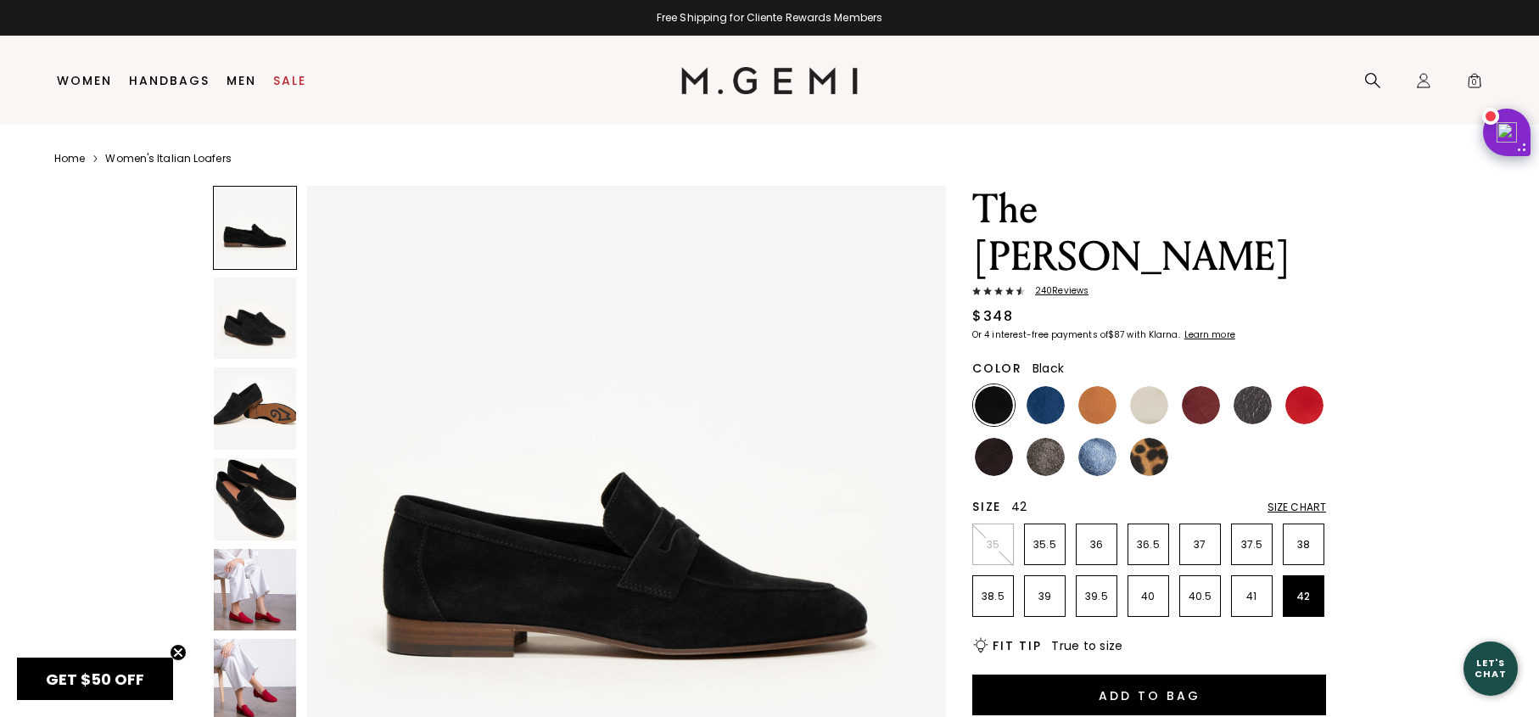
click at [996, 386] on img at bounding box center [994, 405] width 38 height 38
click at [997, 438] on img at bounding box center [994, 457] width 38 height 38
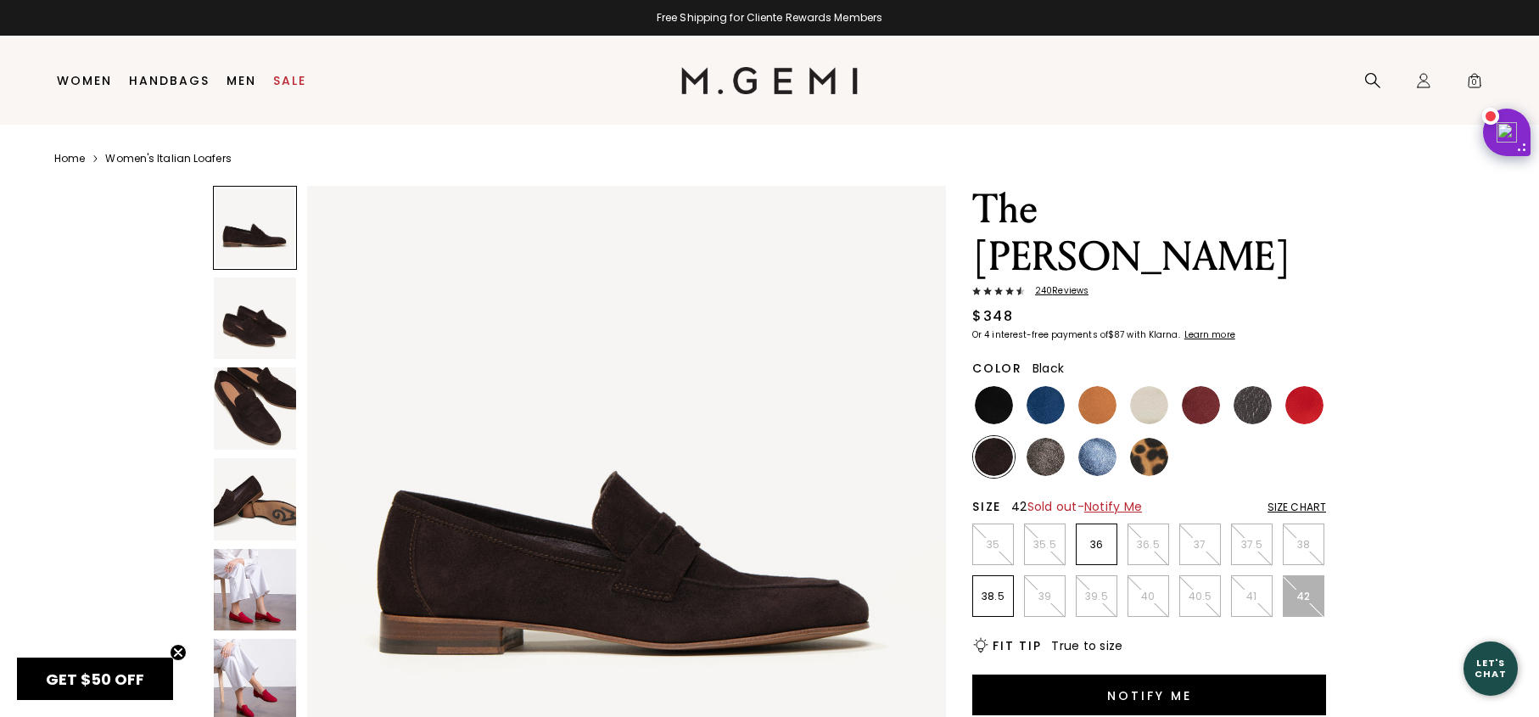
click at [997, 386] on img at bounding box center [994, 405] width 38 height 38
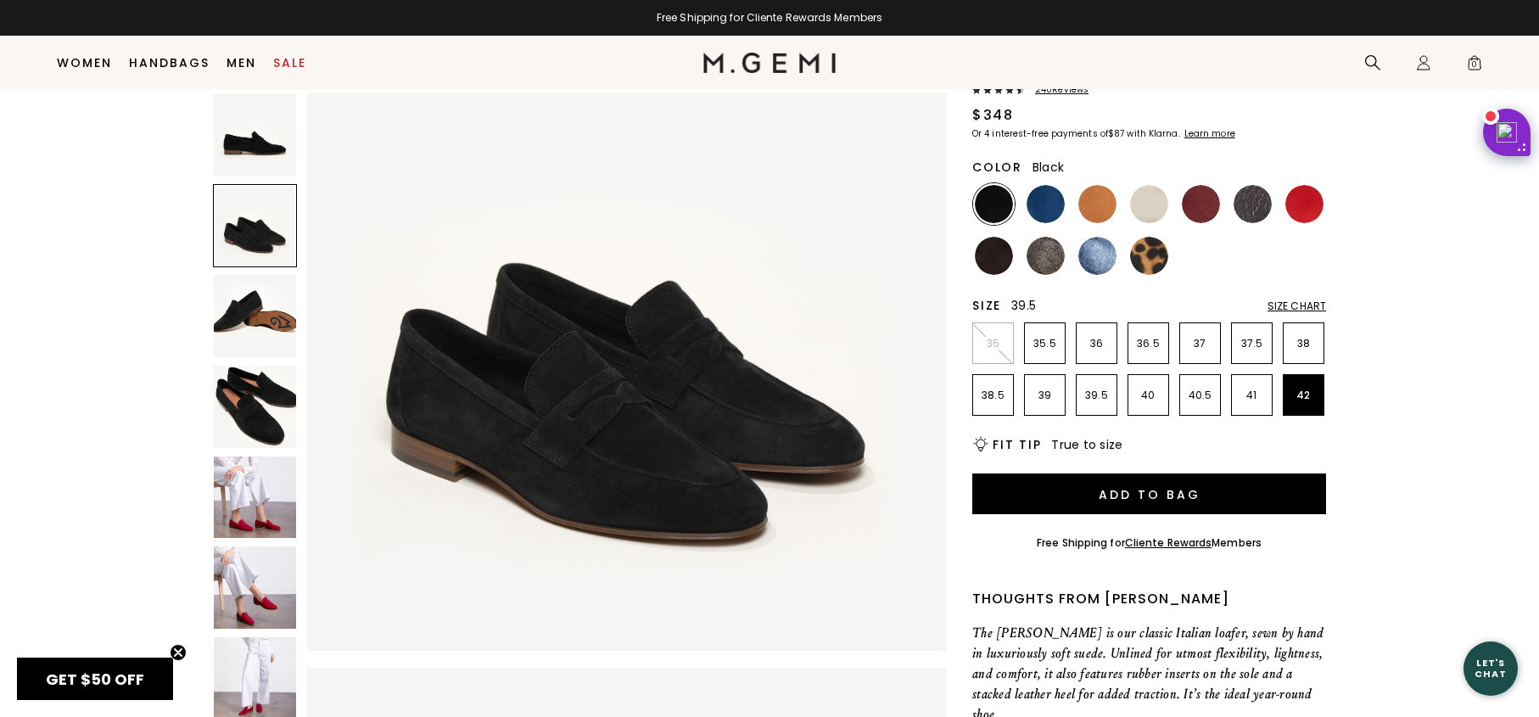
scroll to position [179, 0]
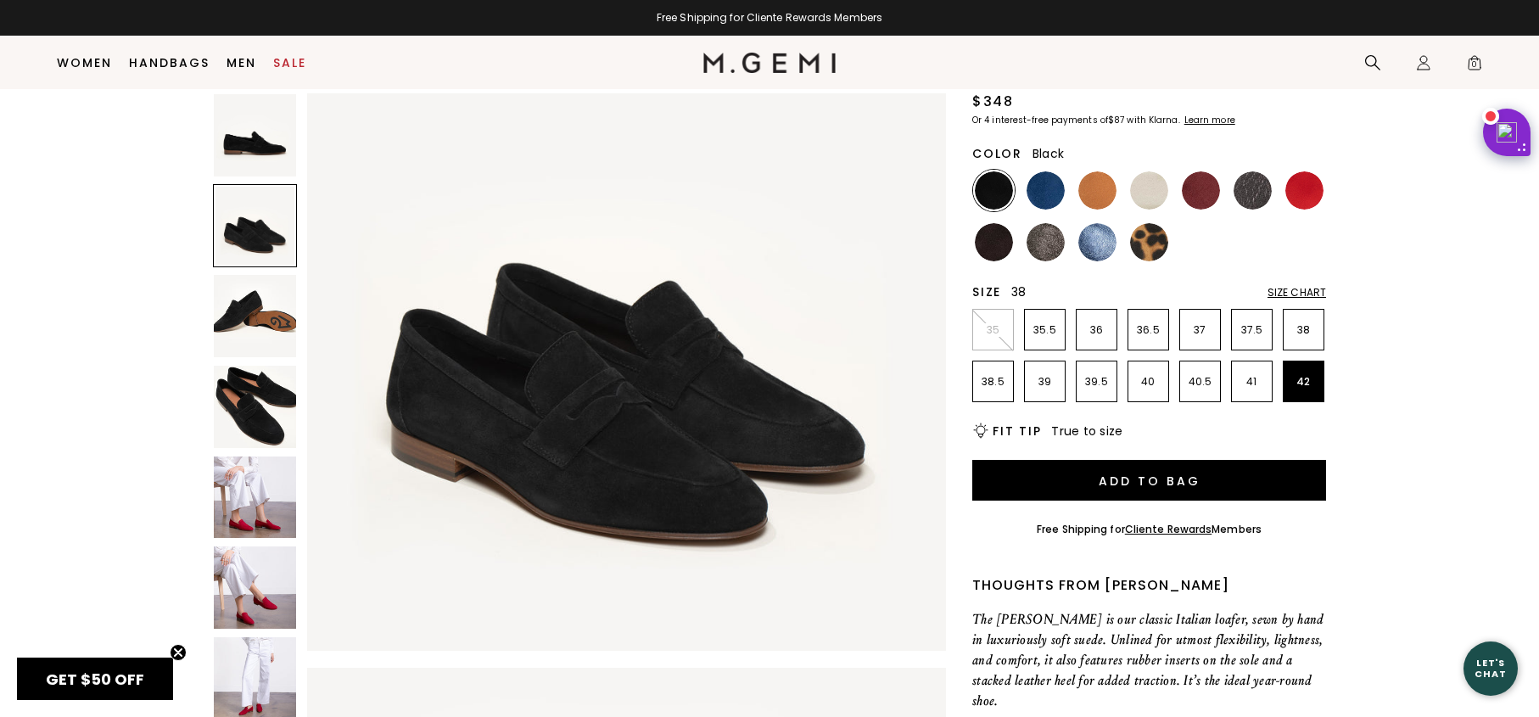
click at [1313, 323] on p "38" at bounding box center [1304, 330] width 40 height 14
click at [1248, 171] on img at bounding box center [1253, 190] width 38 height 38
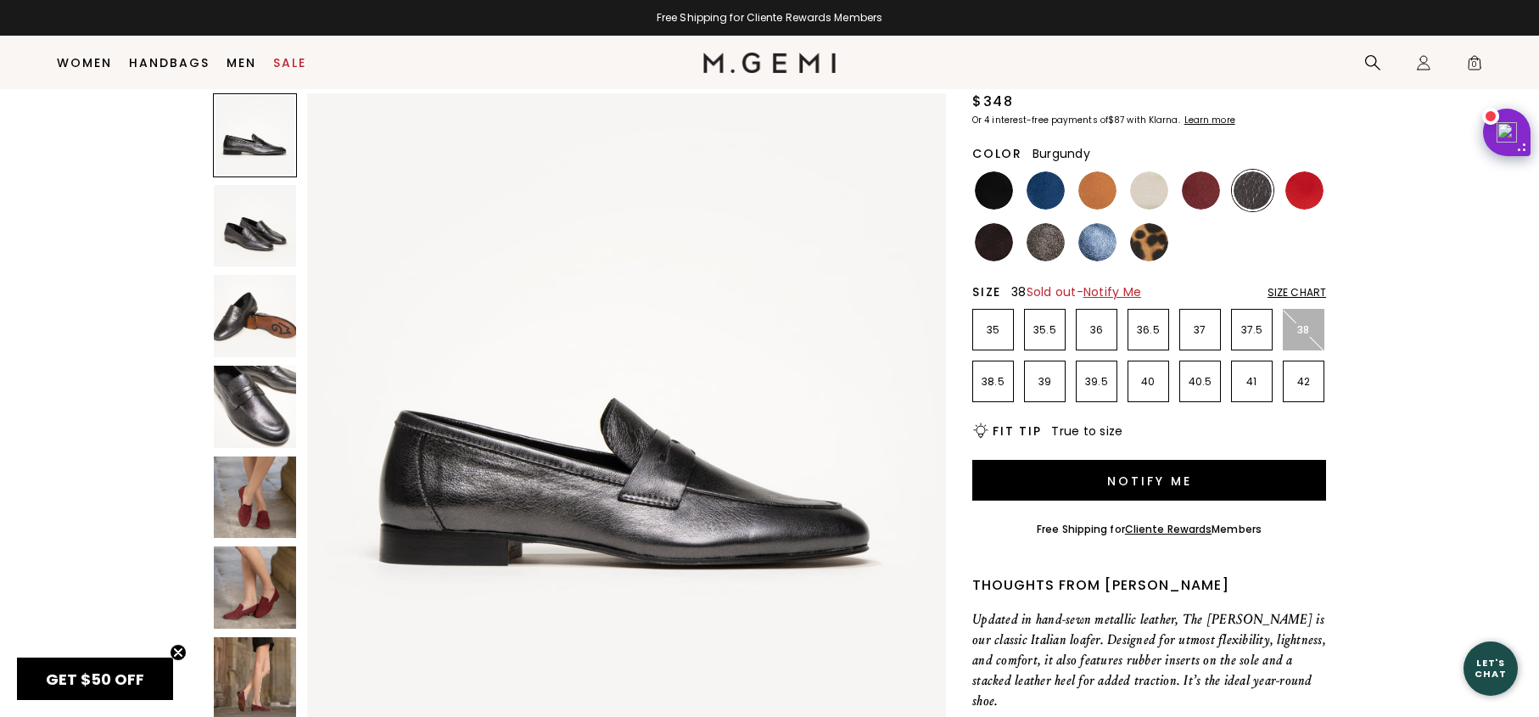
click at [1214, 171] on img at bounding box center [1201, 190] width 38 height 38
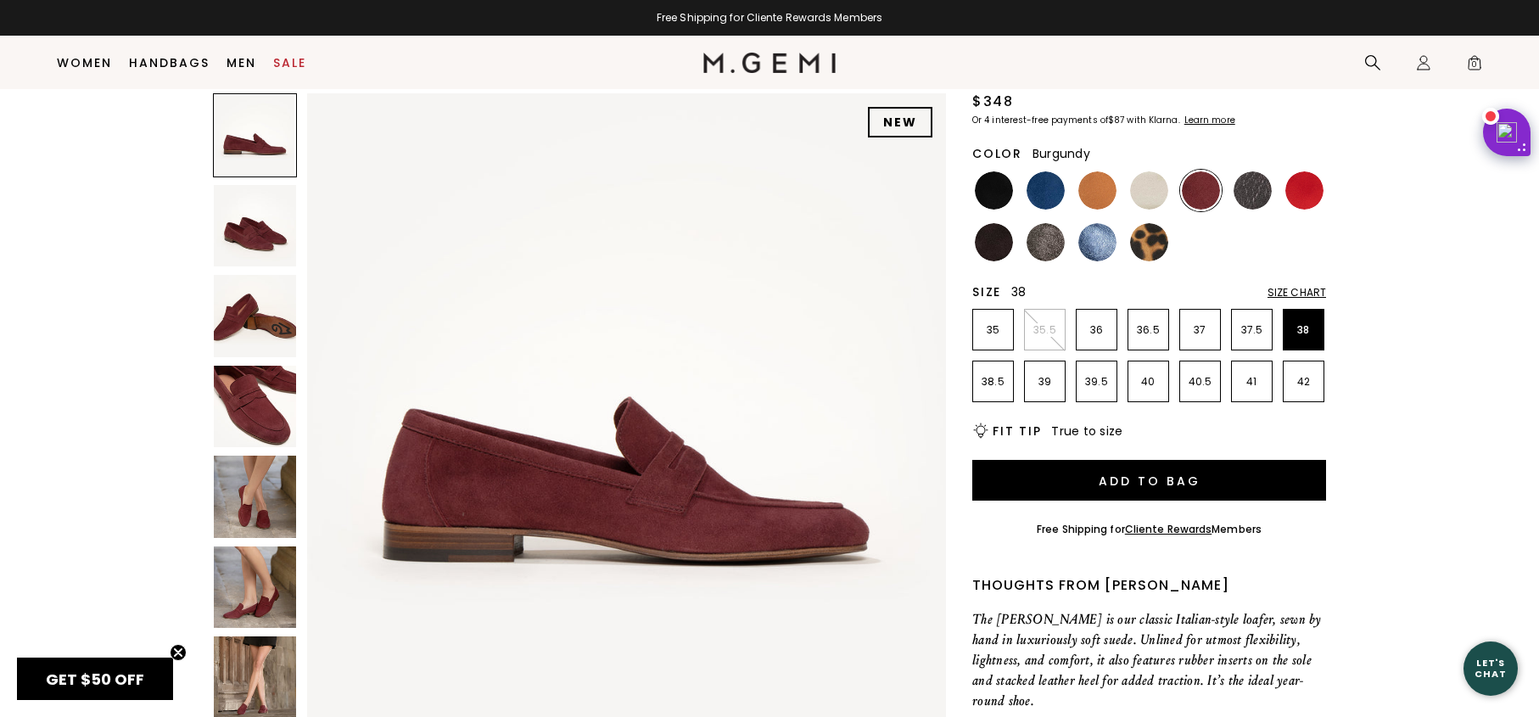
click at [1173, 170] on ul at bounding box center [1149, 216] width 354 height 93
click at [1153, 171] on img at bounding box center [1149, 190] width 38 height 38
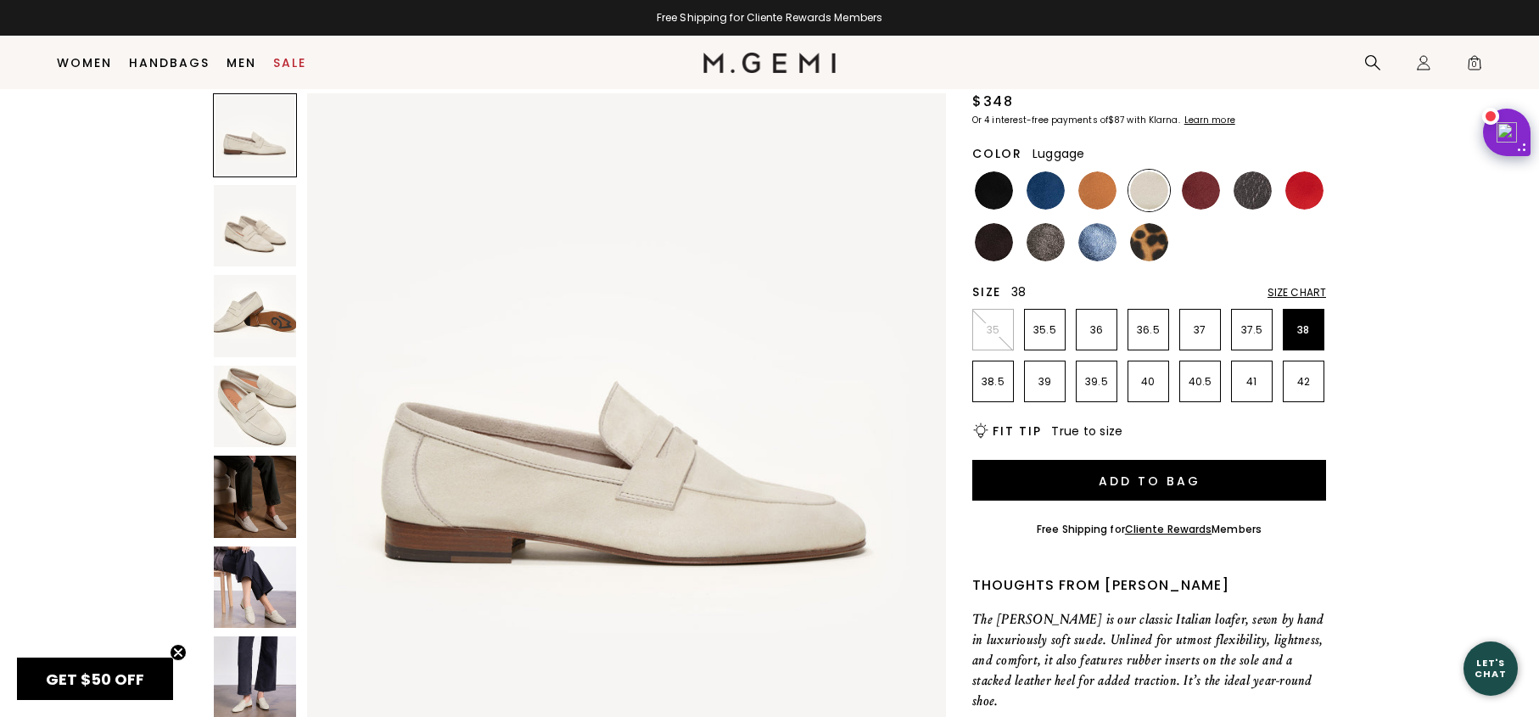
click at [1103, 171] on img at bounding box center [1097, 190] width 38 height 38
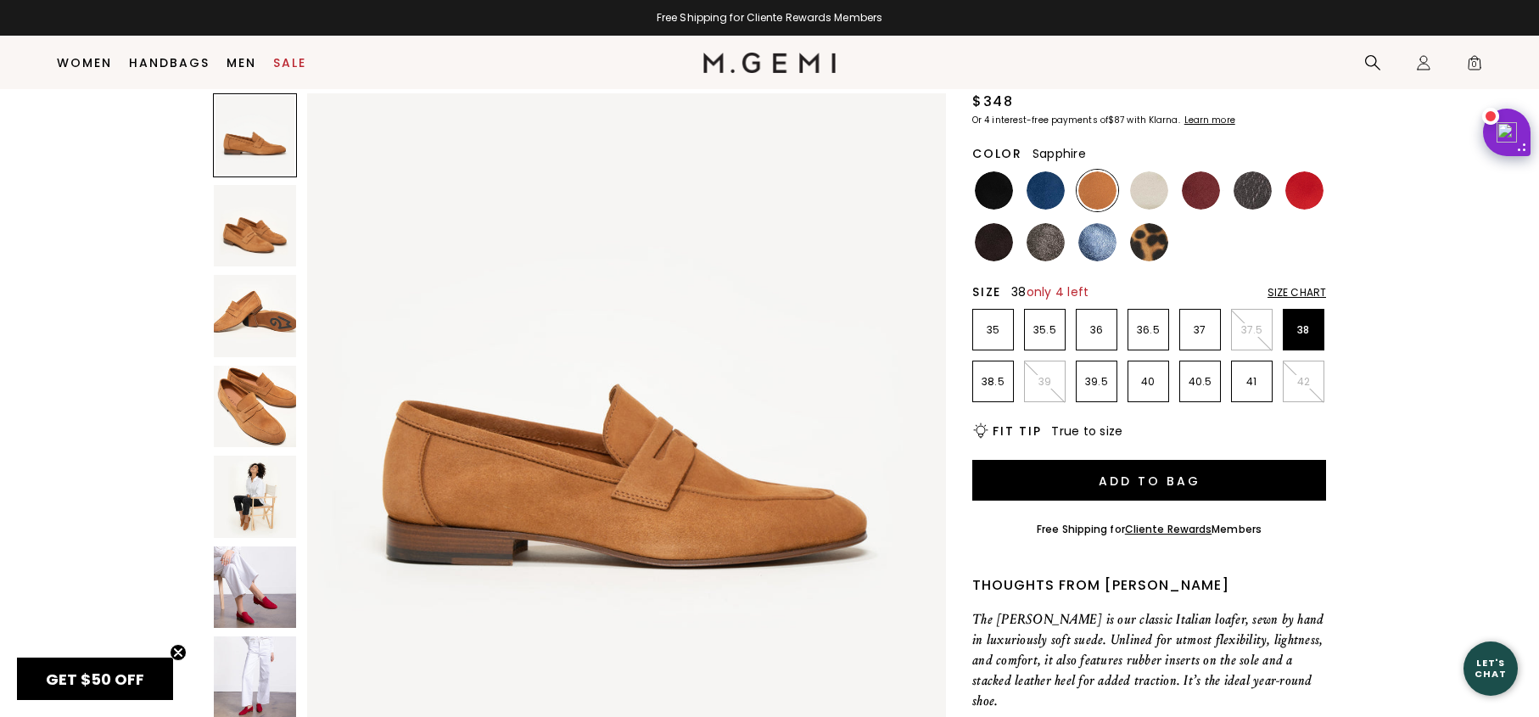
click at [1094, 223] on img at bounding box center [1097, 242] width 38 height 38
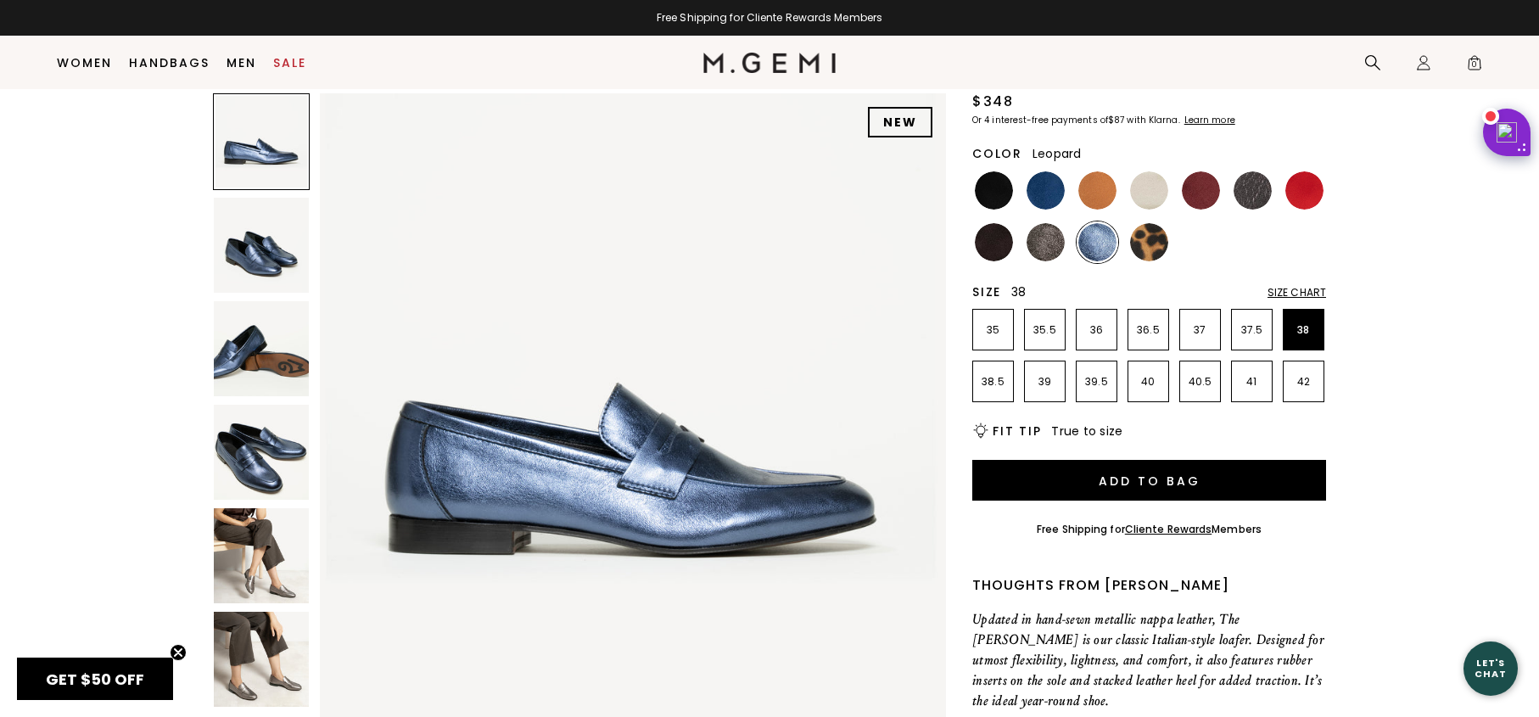
click at [1150, 223] on img at bounding box center [1149, 242] width 38 height 38
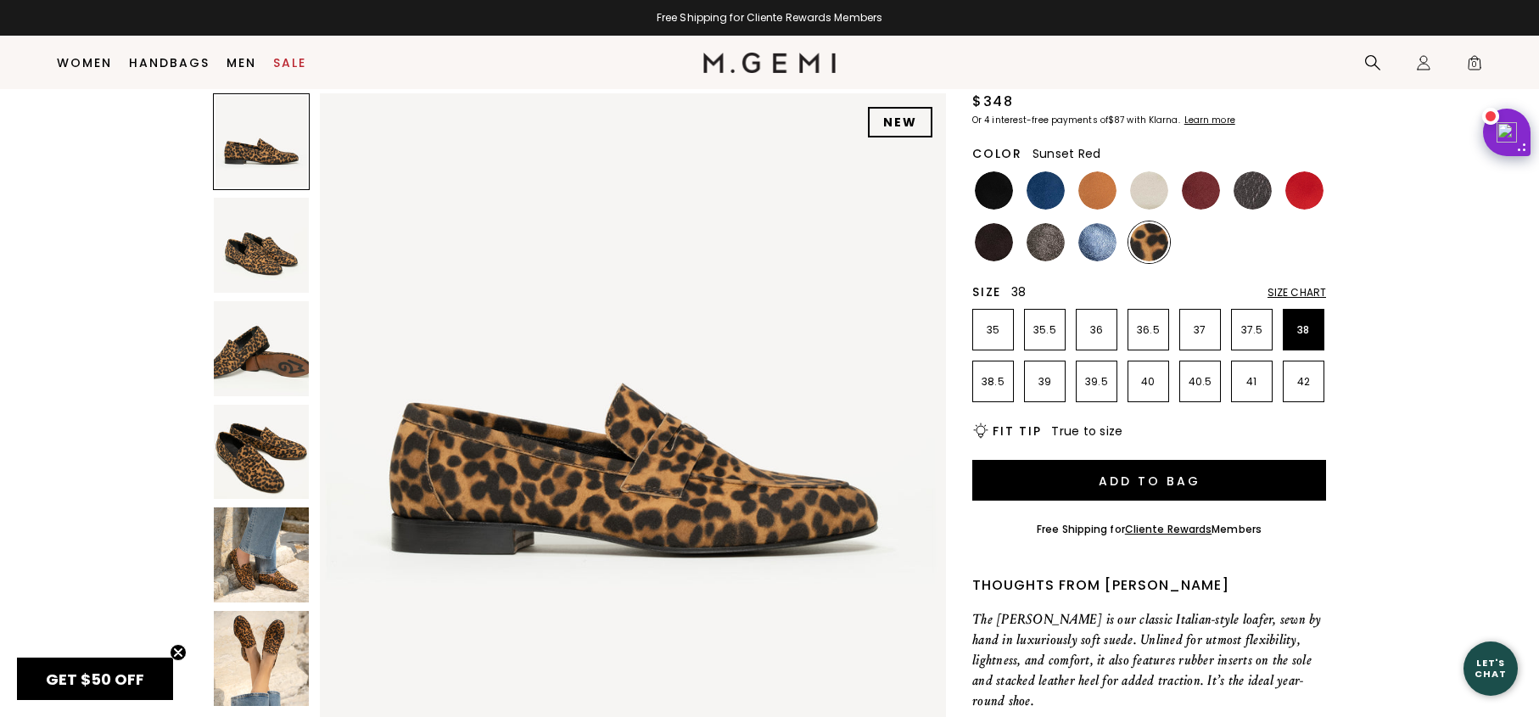
click at [1301, 171] on img at bounding box center [1304, 190] width 38 height 38
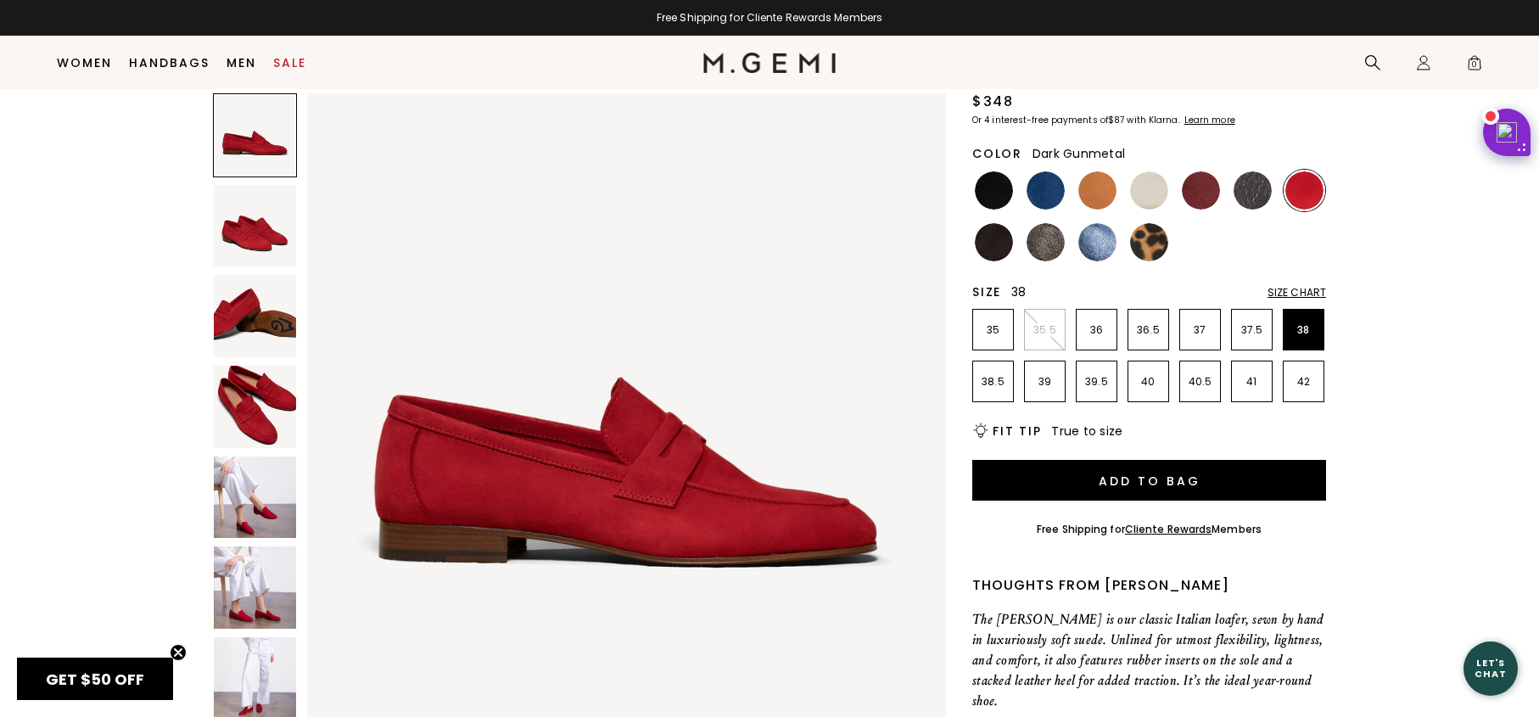
click at [1259, 171] on img at bounding box center [1253, 190] width 38 height 38
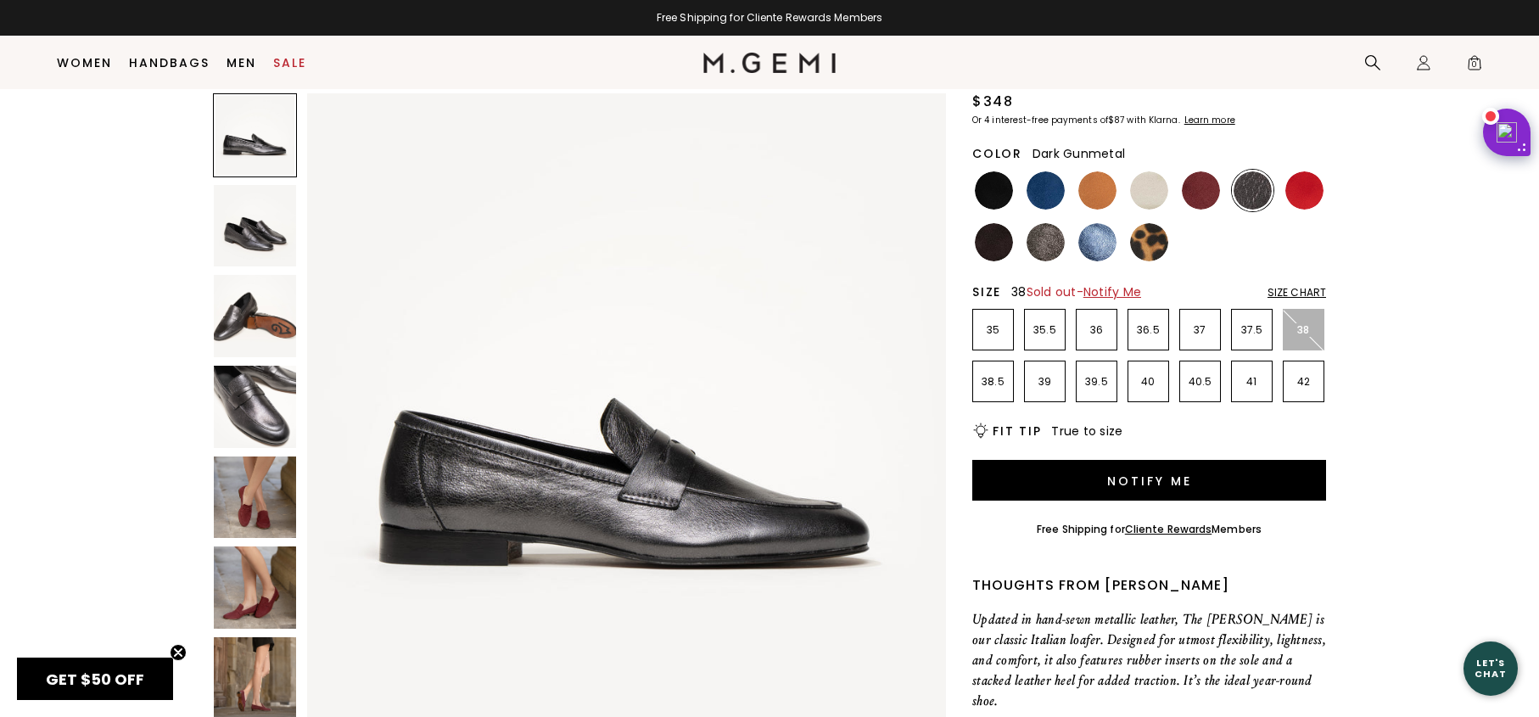
click at [258, 417] on img at bounding box center [255, 407] width 82 height 82
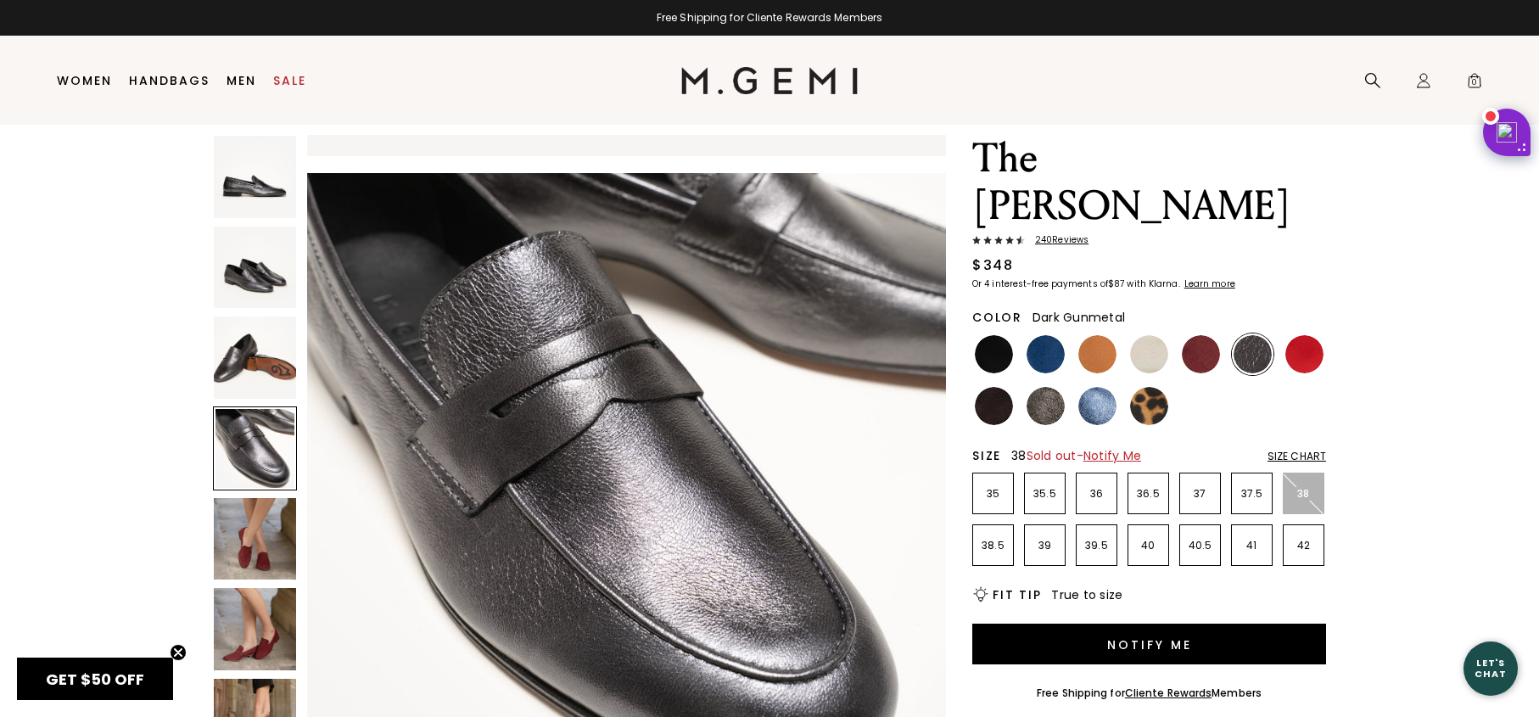
scroll to position [52, 0]
click at [1012, 384] on li at bounding box center [994, 405] width 42 height 42
click at [997, 386] on img at bounding box center [994, 405] width 38 height 38
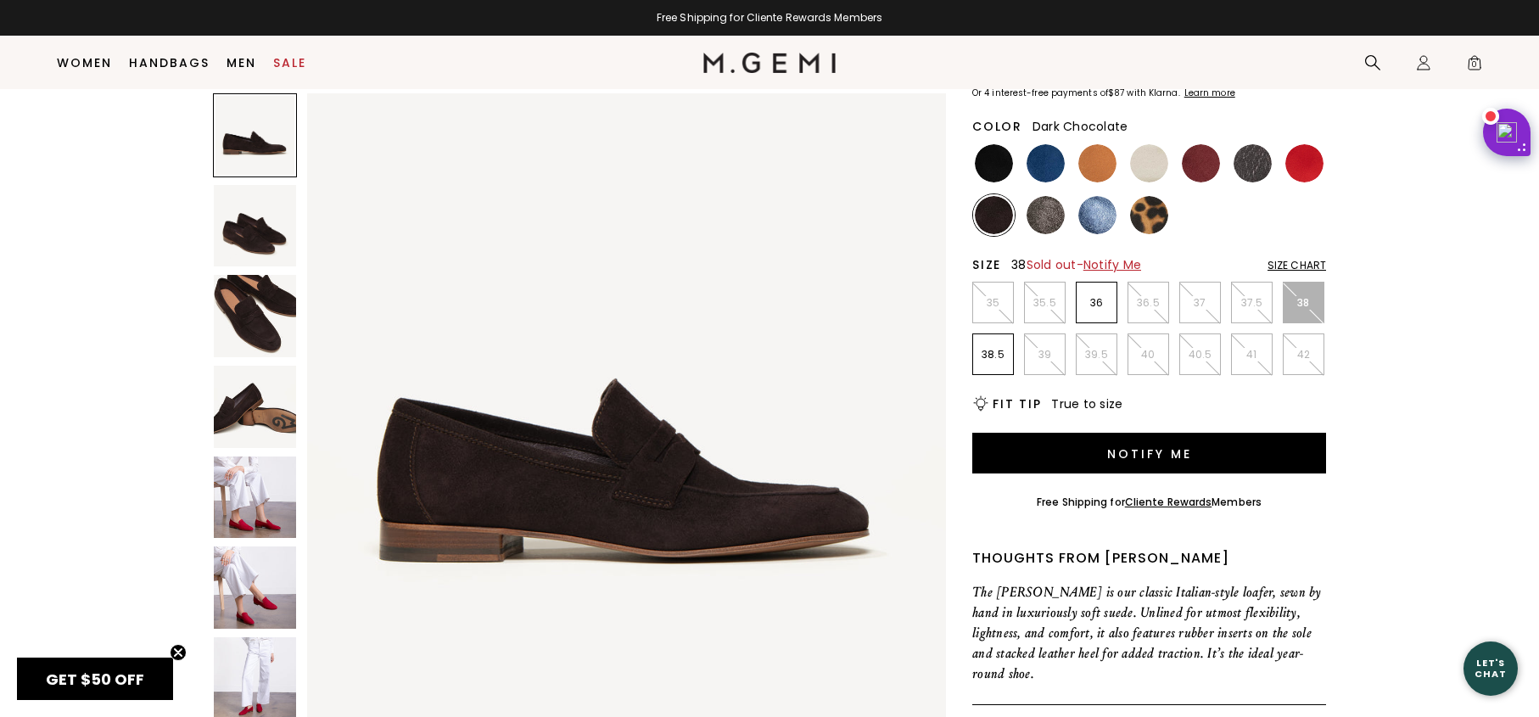
scroll to position [210, 0]
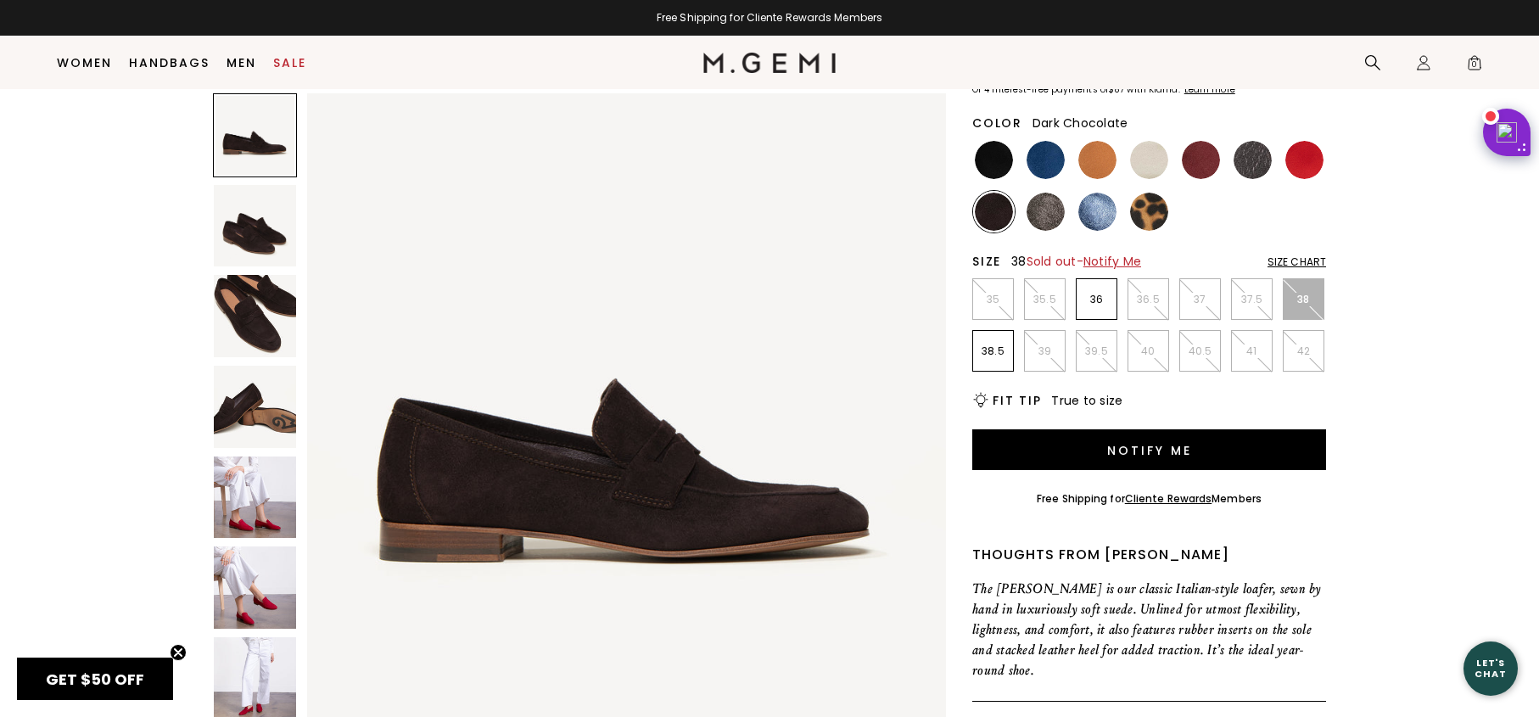
click at [249, 329] on img at bounding box center [255, 316] width 82 height 82
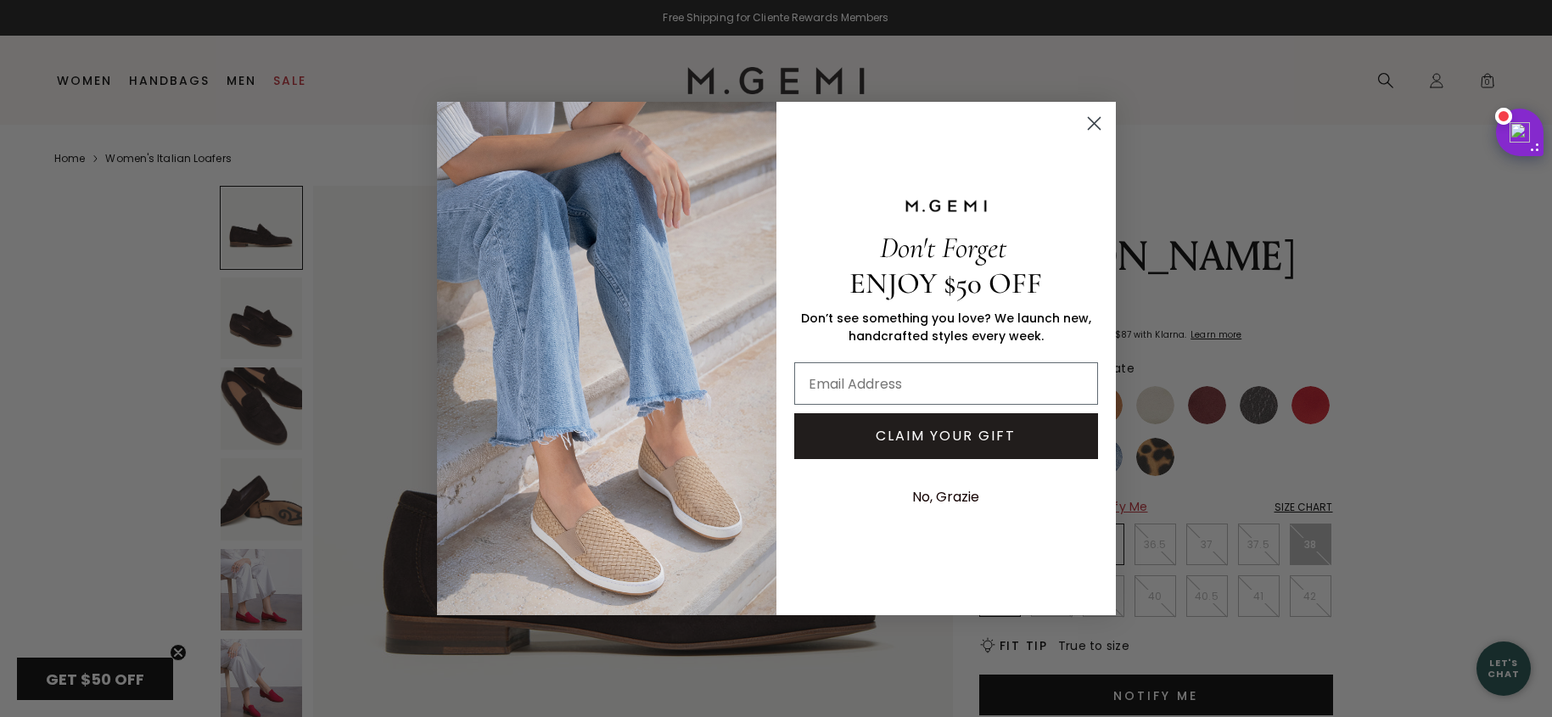
click at [1094, 130] on circle "Close dialog" at bounding box center [1093, 123] width 28 height 28
